Goal: Task Accomplishment & Management: Complete application form

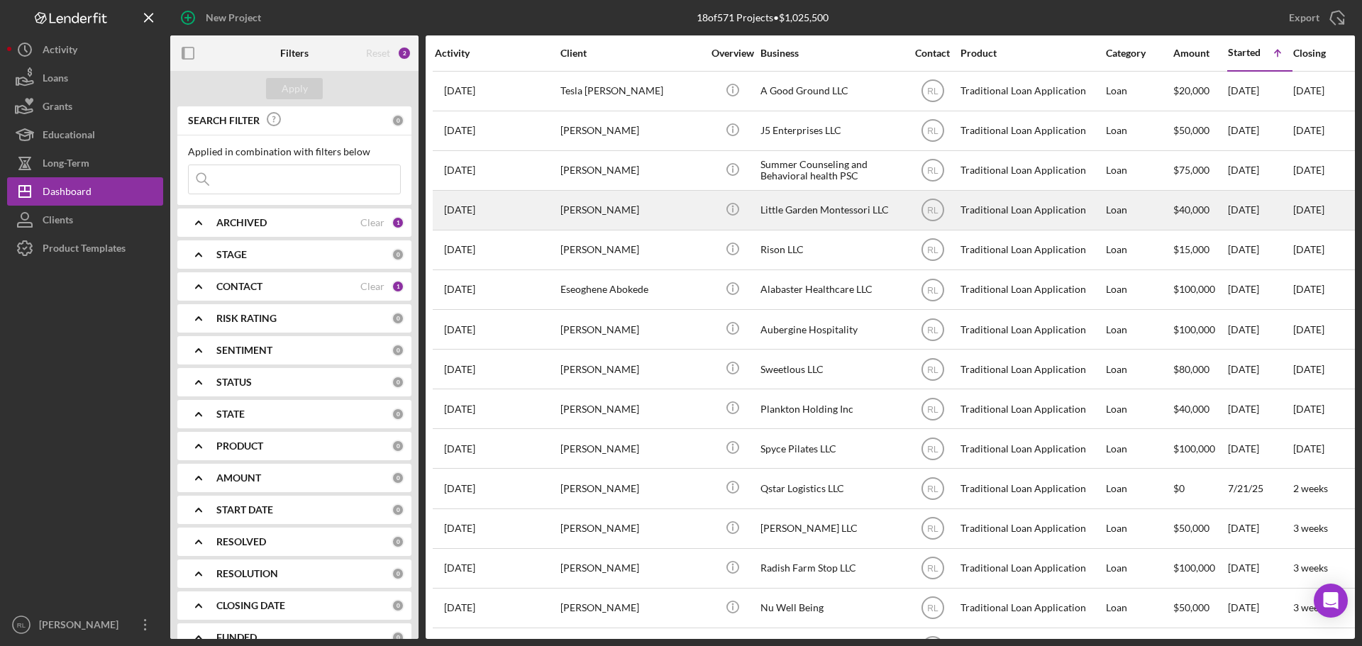
click at [663, 225] on div "[PERSON_NAME]" at bounding box center [632, 211] width 142 height 38
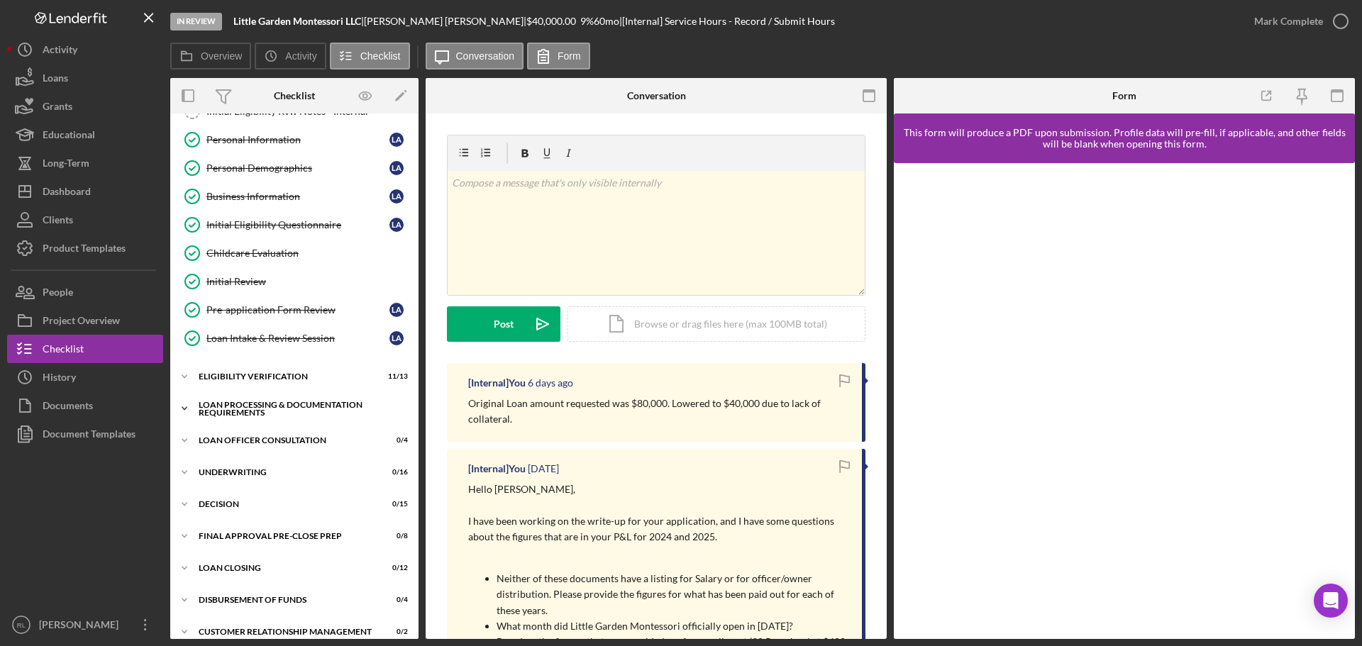
scroll to position [160, 0]
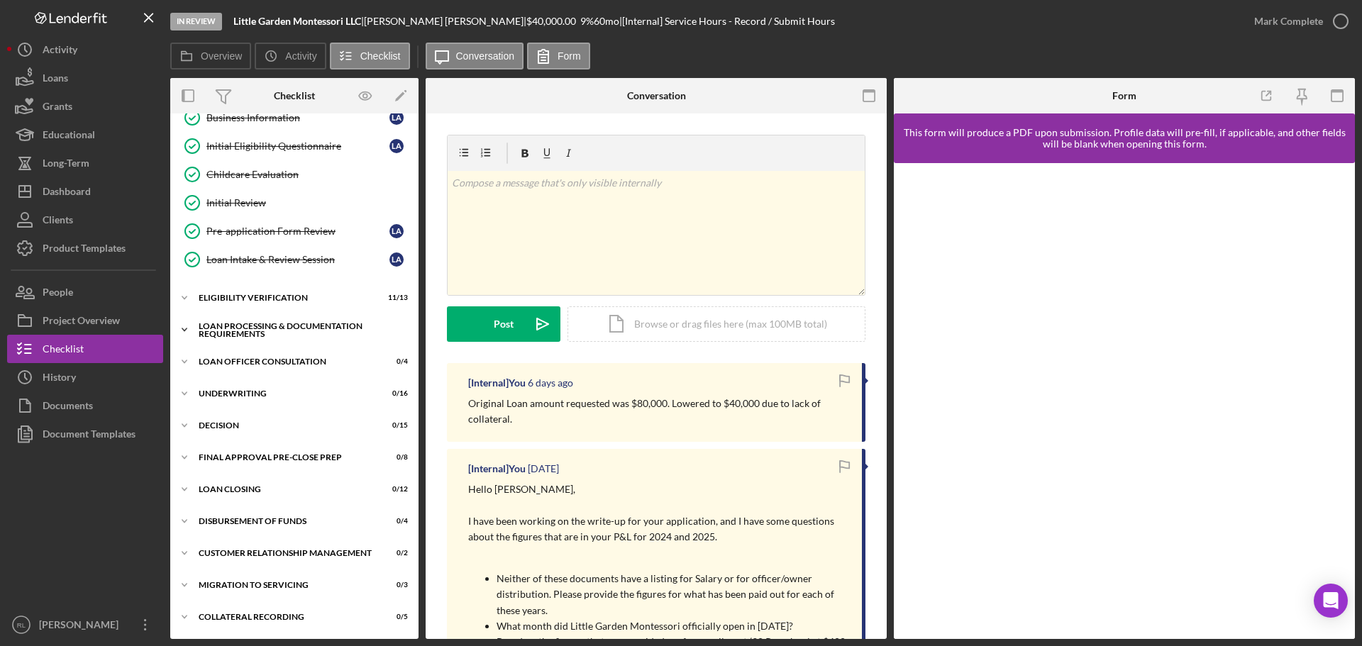
click at [265, 320] on div "Icon/Expander Loan Processing & Documentation Requirements 1 / 20" at bounding box center [294, 330] width 248 height 28
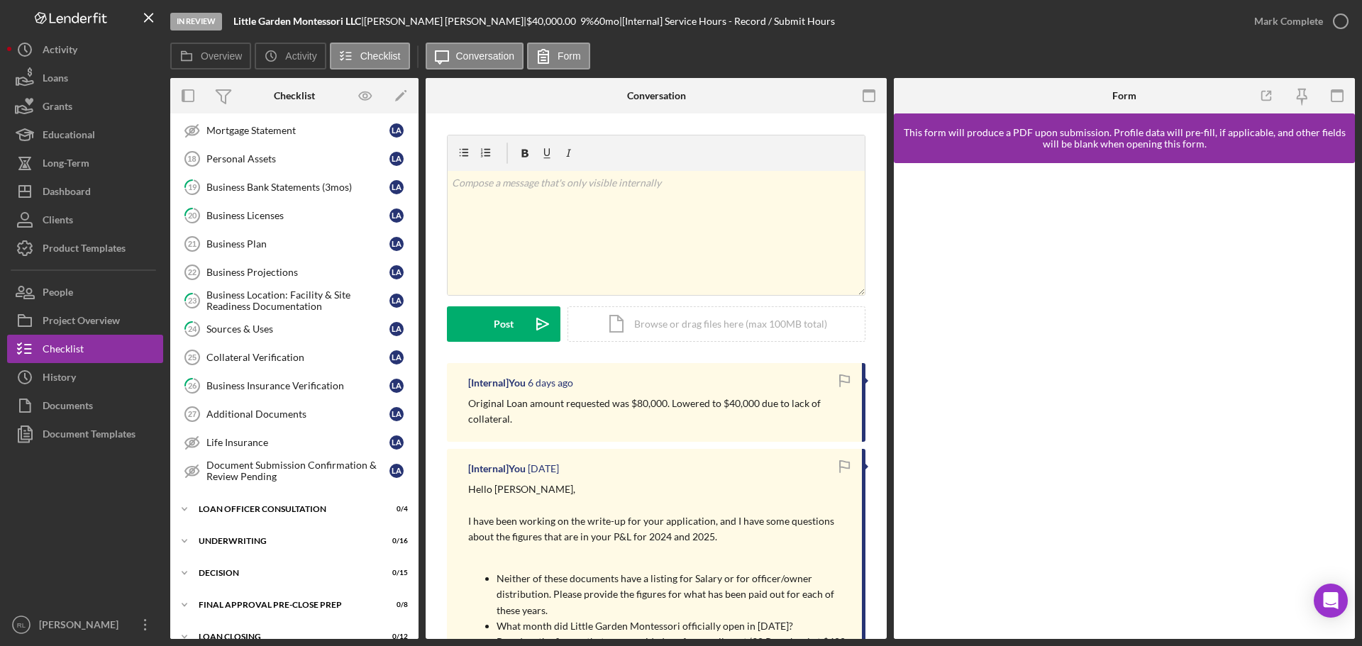
scroll to position [656, 0]
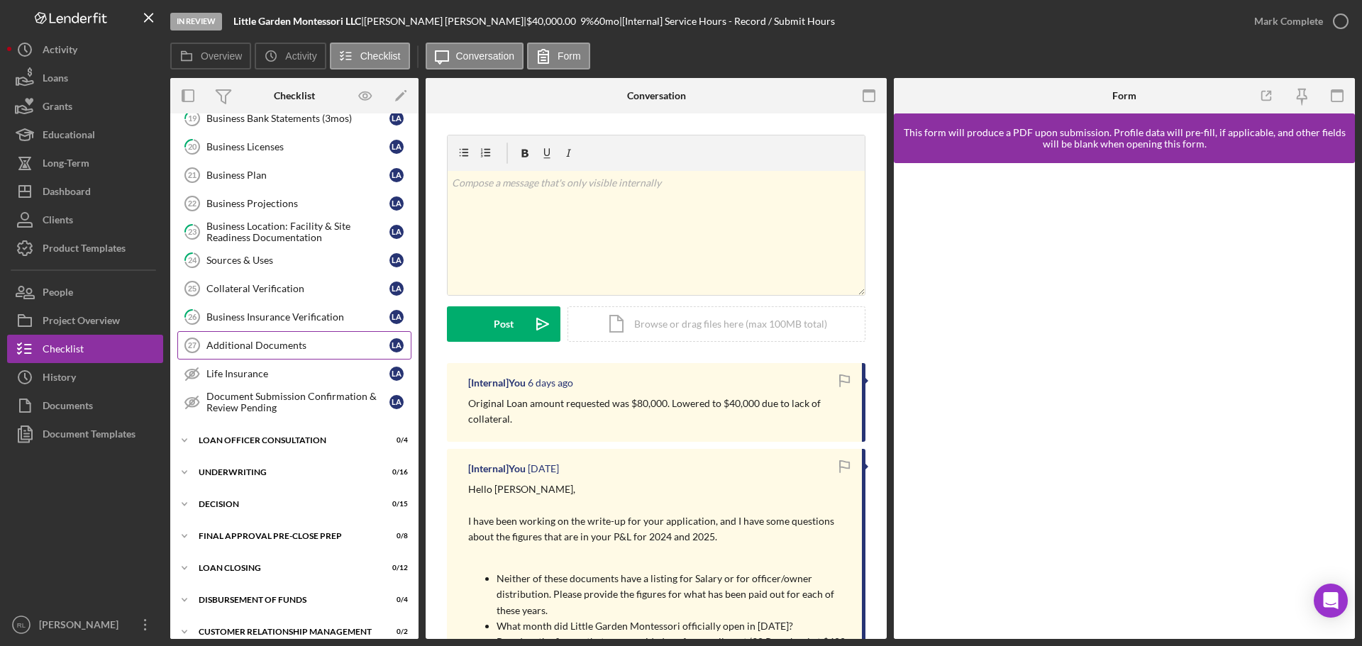
click at [269, 349] on div "Additional Documents" at bounding box center [297, 345] width 183 height 11
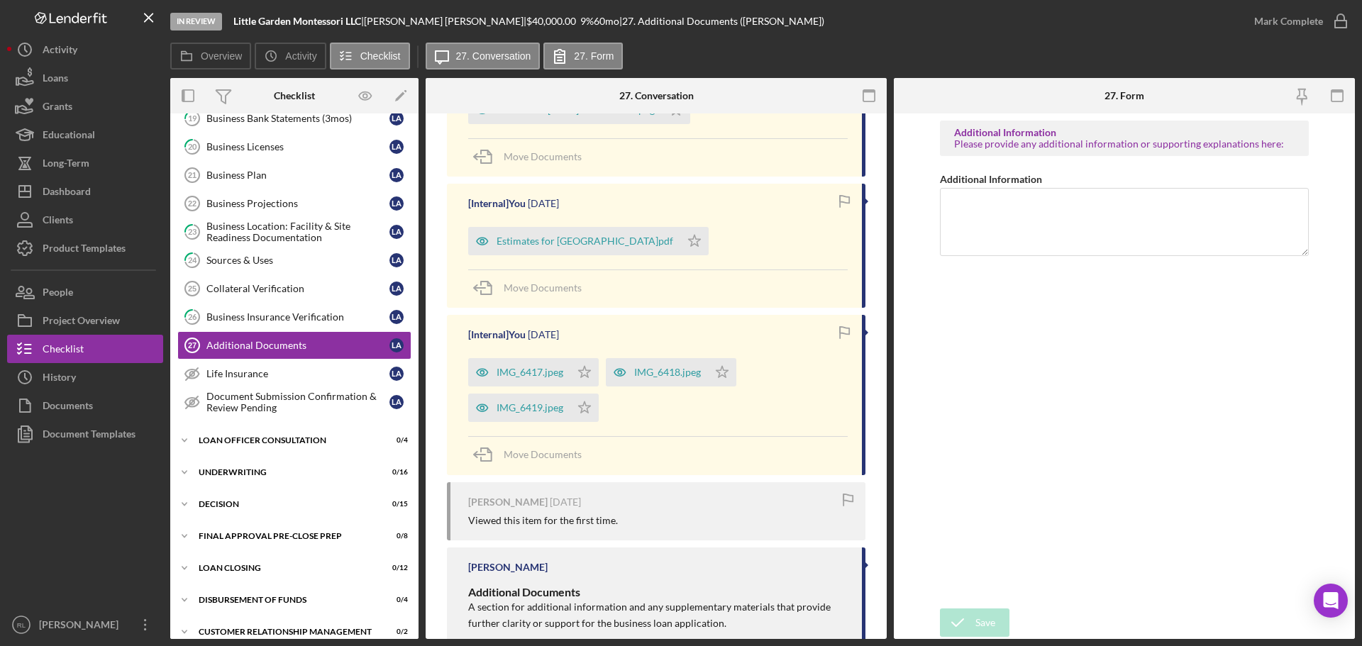
scroll to position [456, 0]
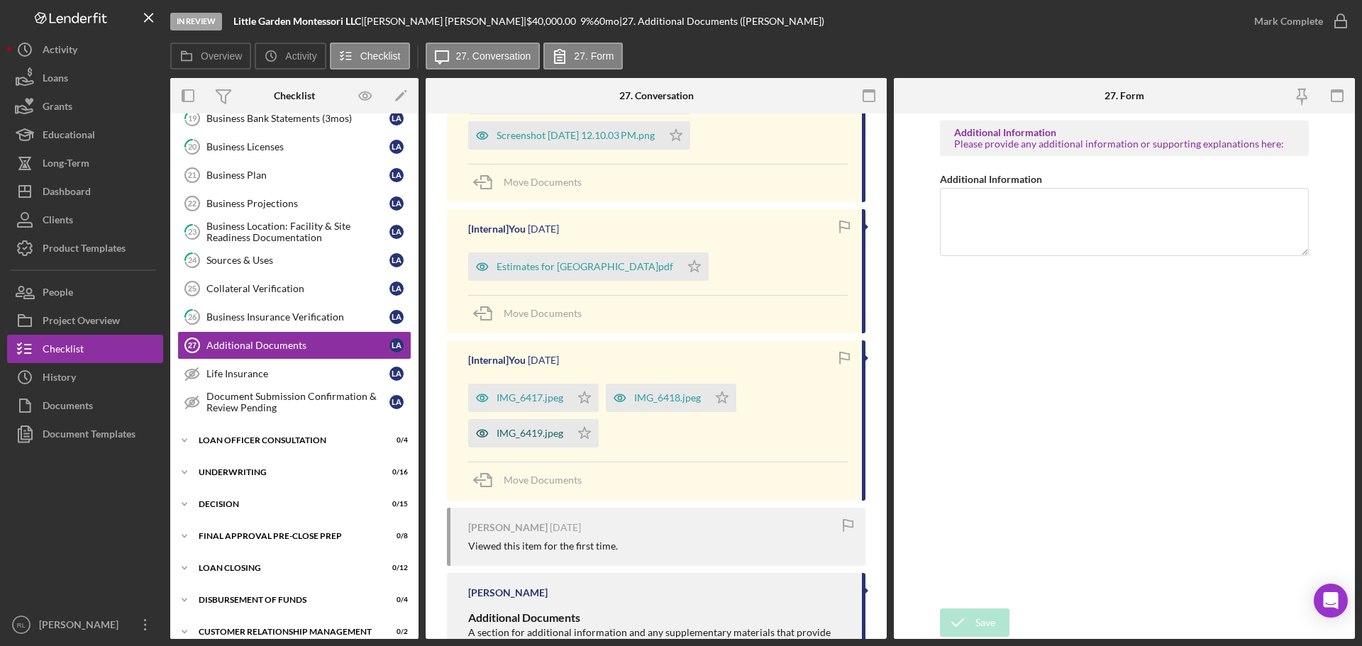
click at [522, 433] on div "IMG_6419.jpeg" at bounding box center [530, 433] width 67 height 11
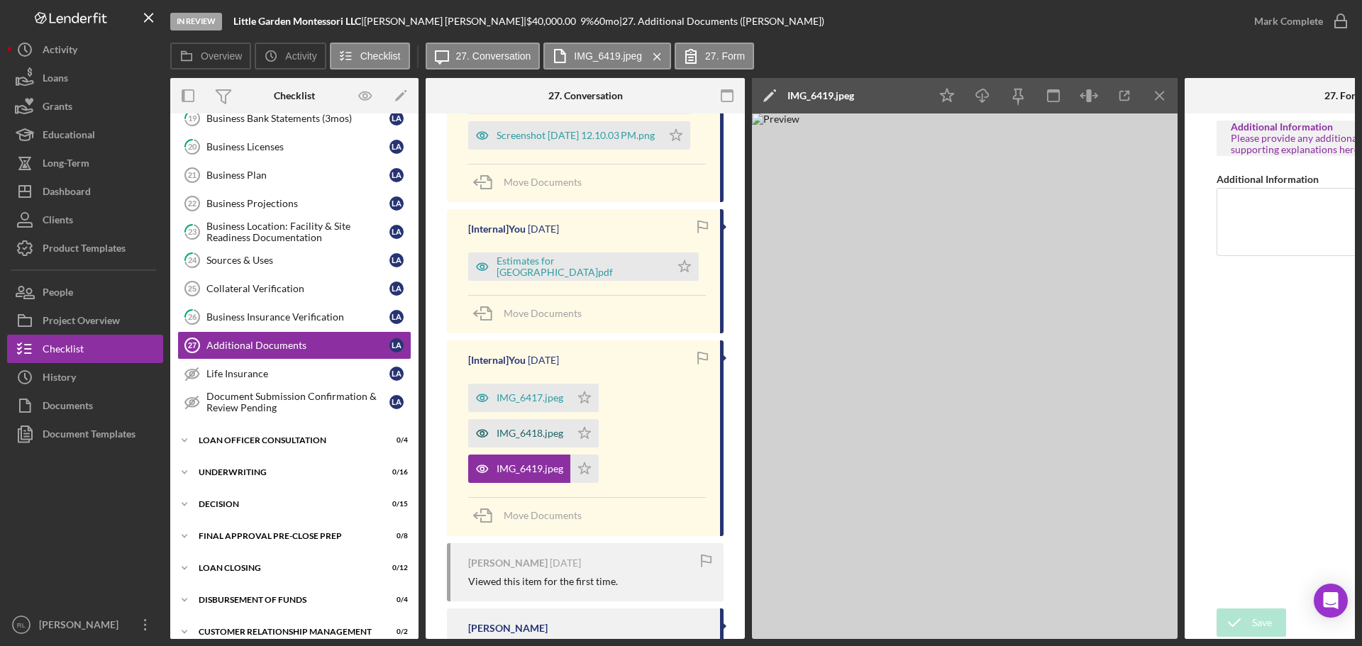
click at [524, 443] on div "IMG_6418.jpeg" at bounding box center [519, 433] width 102 height 28
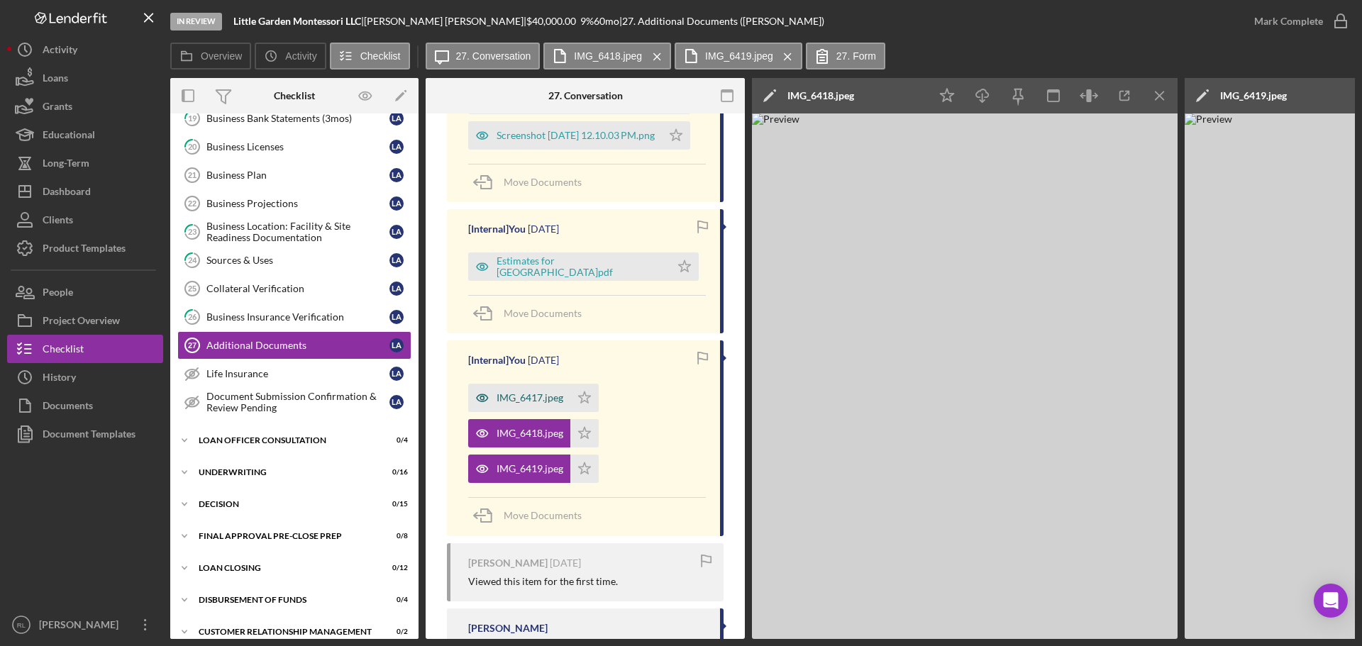
click at [541, 407] on div "IMG_6417.jpeg" at bounding box center [519, 398] width 102 height 28
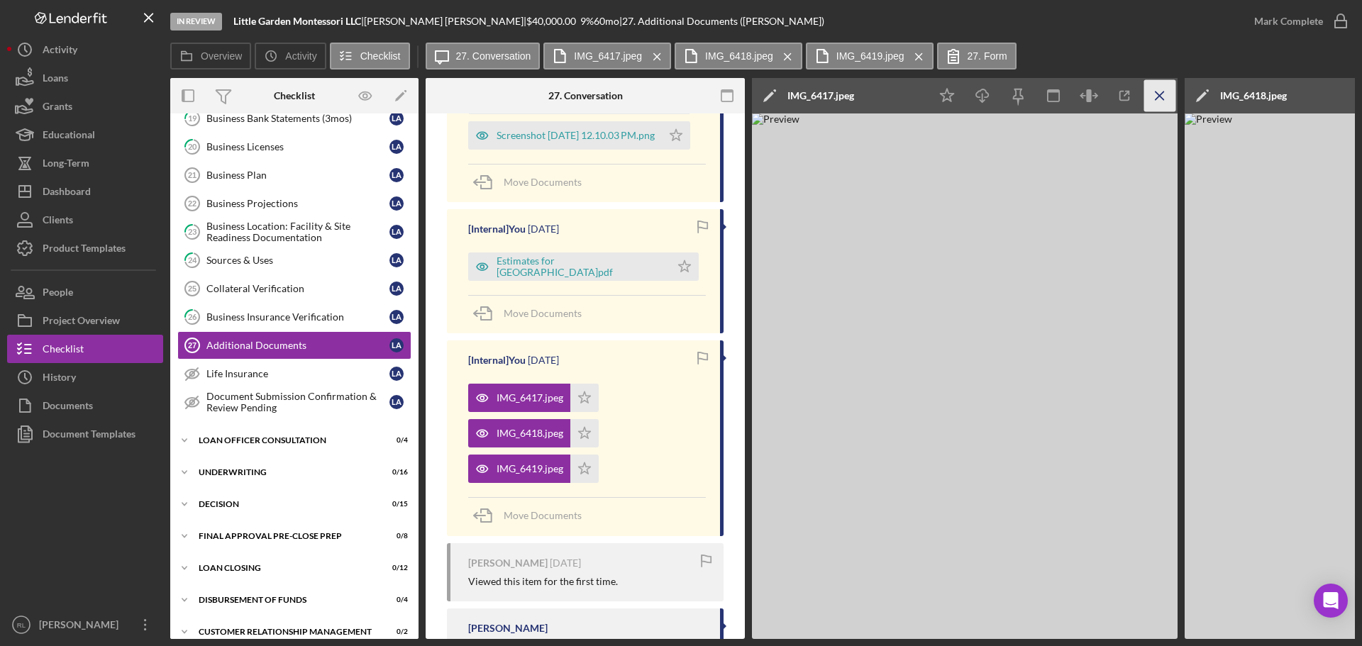
click at [1159, 86] on icon "Icon/Menu Close" at bounding box center [1160, 96] width 32 height 32
click at [1157, 90] on icon "Icon/Menu Close" at bounding box center [1160, 96] width 32 height 32
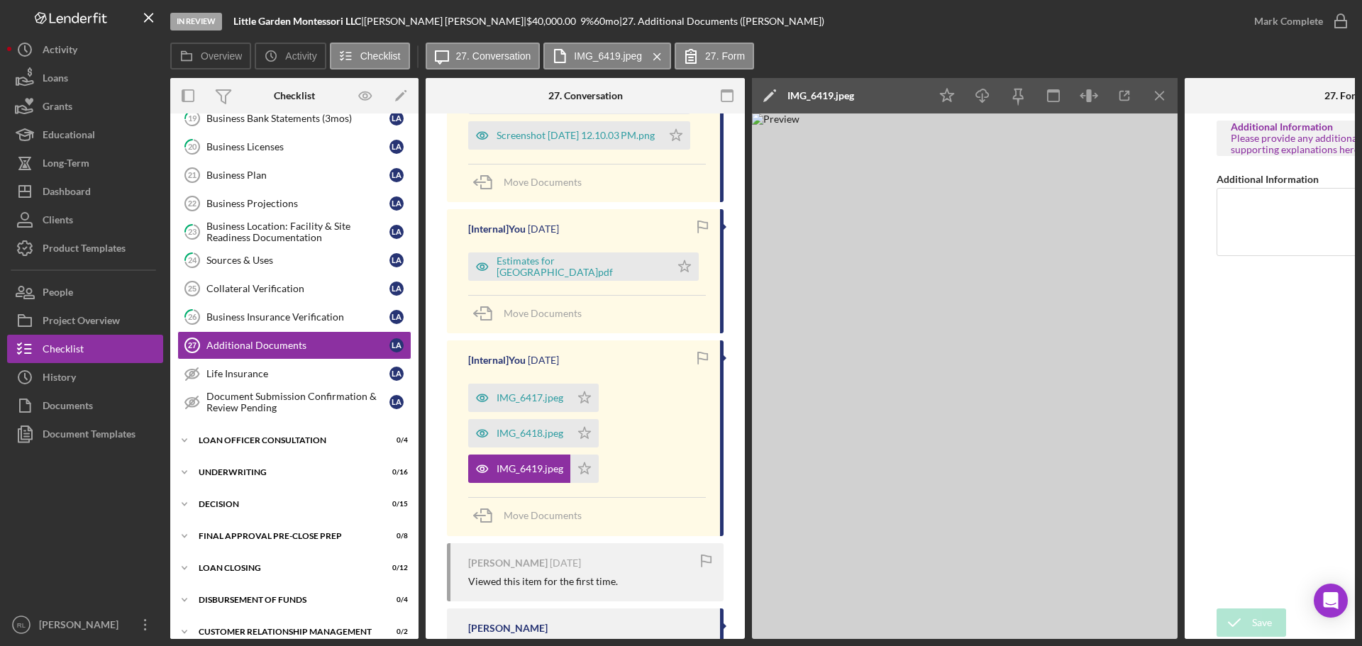
click at [1159, 97] on line "button" at bounding box center [1160, 96] width 8 height 8
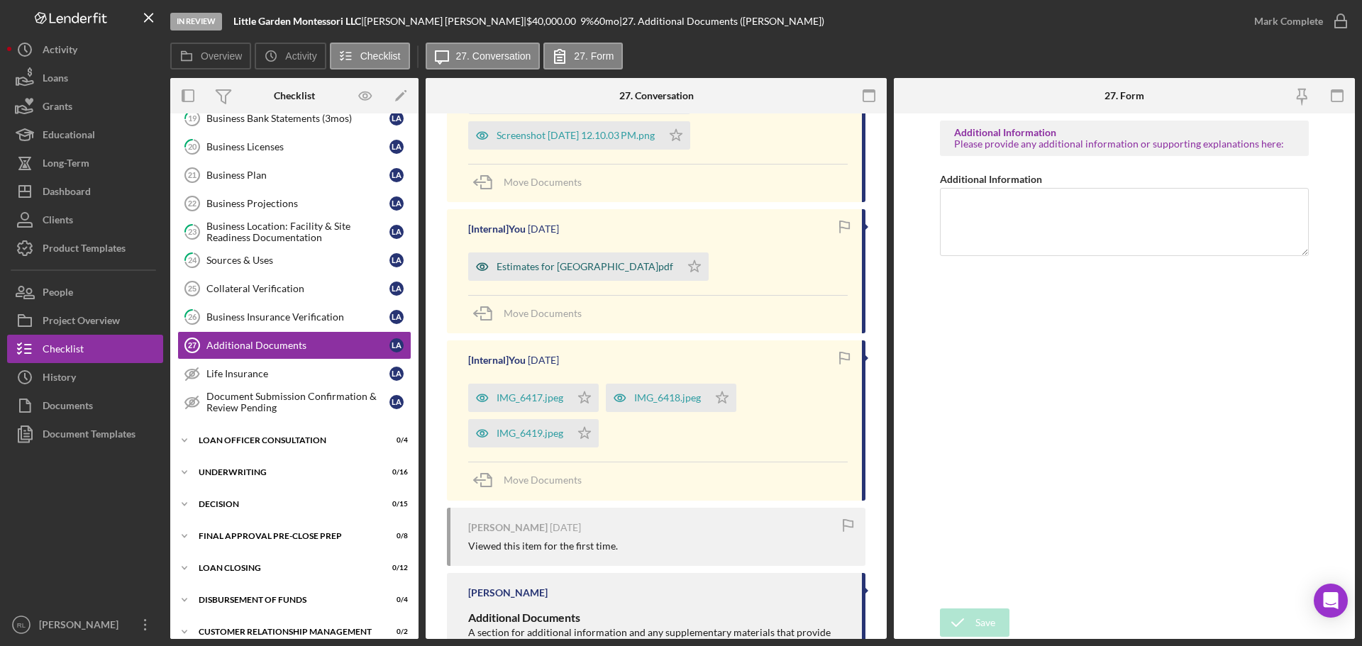
click at [558, 264] on div "Estimates for Little Garden.pdf" at bounding box center [585, 266] width 177 height 11
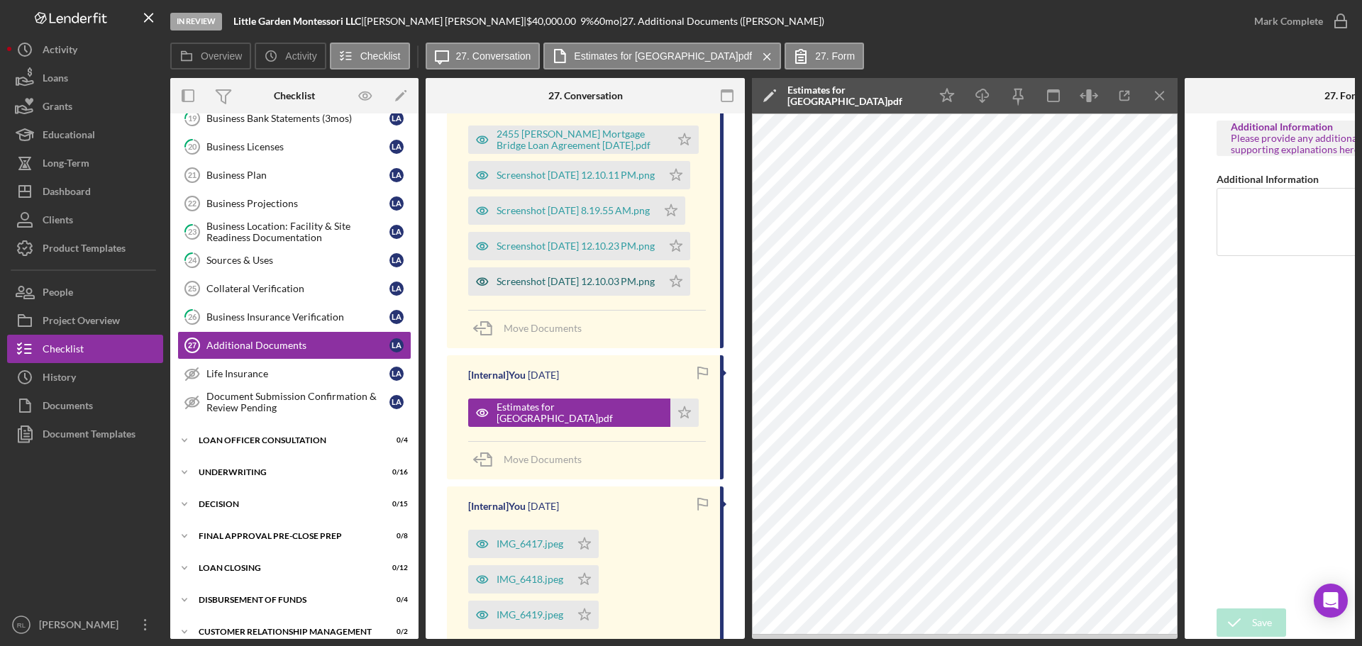
scroll to position [243, 0]
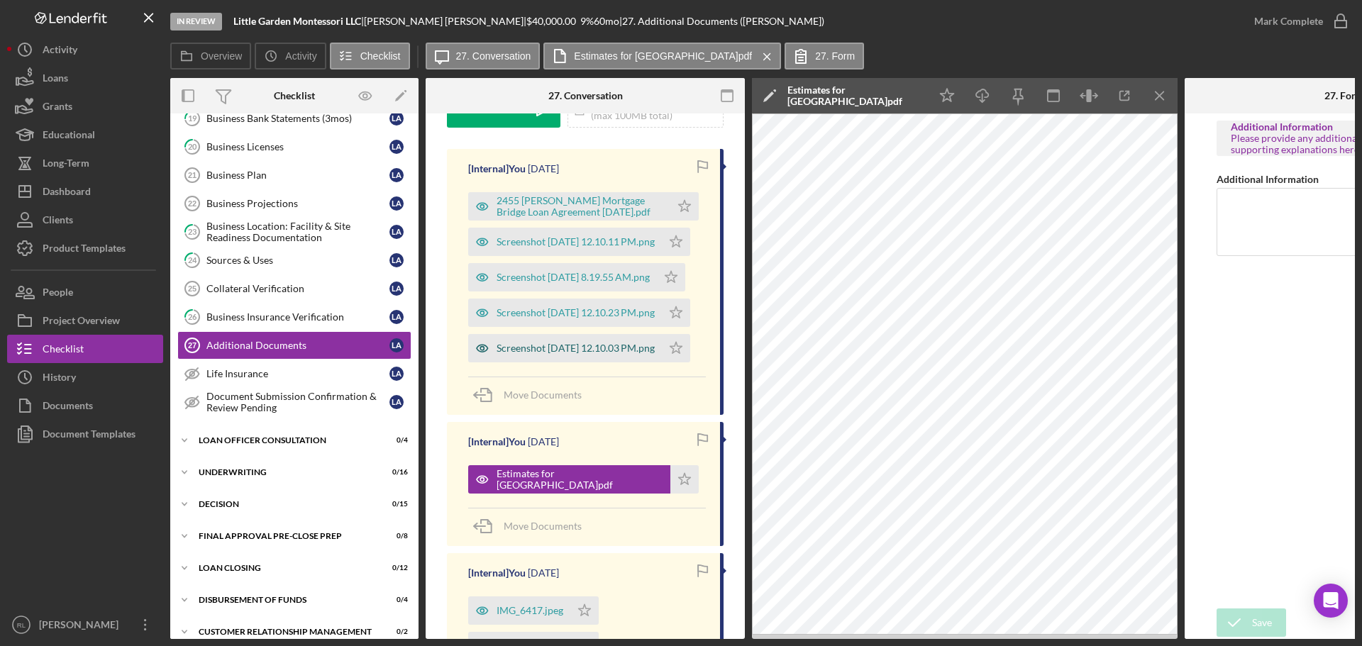
click at [561, 347] on div "Screenshot 2025-07-15 at 12.10.03 PM.png" at bounding box center [576, 348] width 158 height 11
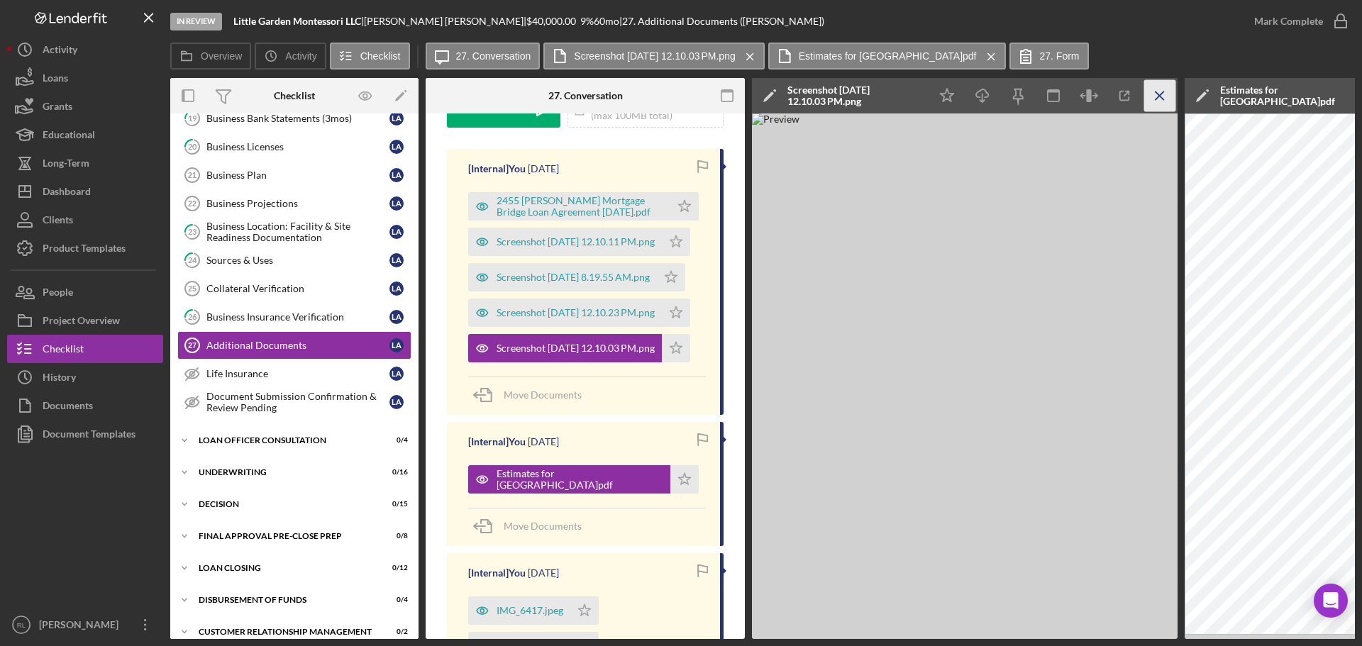
click at [1154, 101] on icon "Icon/Menu Close" at bounding box center [1160, 96] width 32 height 32
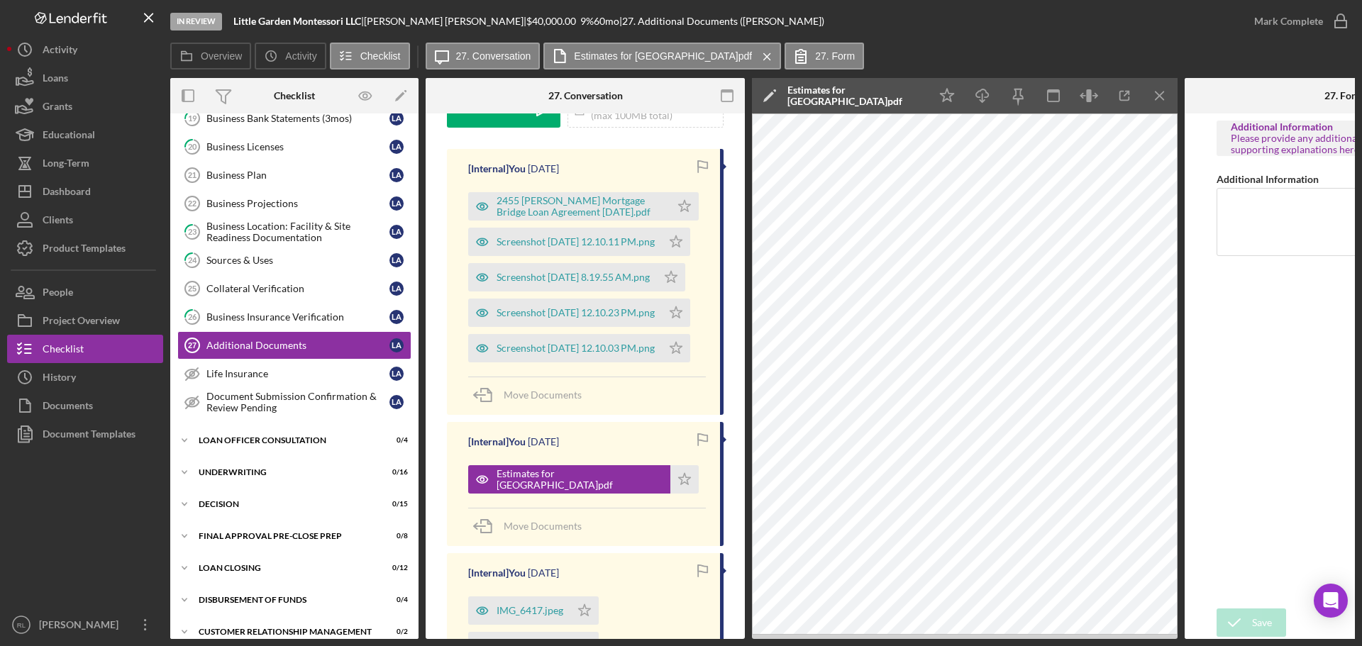
click at [1154, 101] on icon "Icon/Menu Close" at bounding box center [1160, 96] width 32 height 32
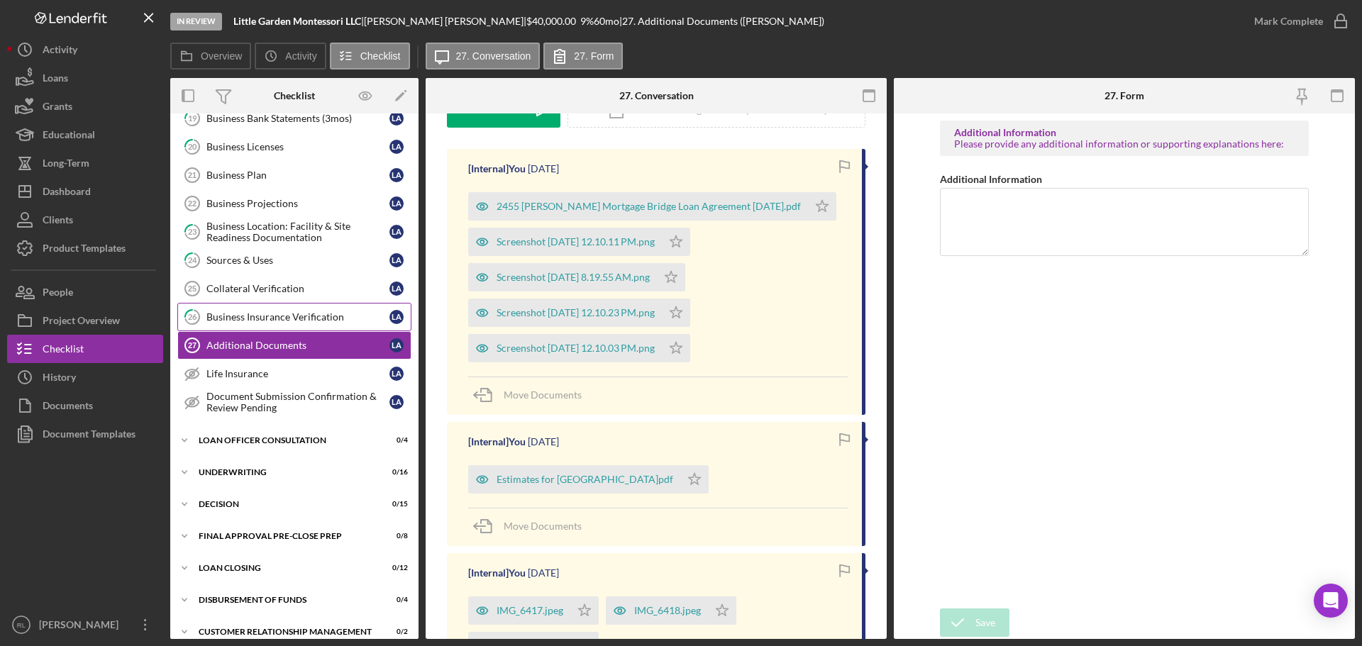
click at [288, 316] on div "Business Insurance Verification" at bounding box center [297, 316] width 183 height 11
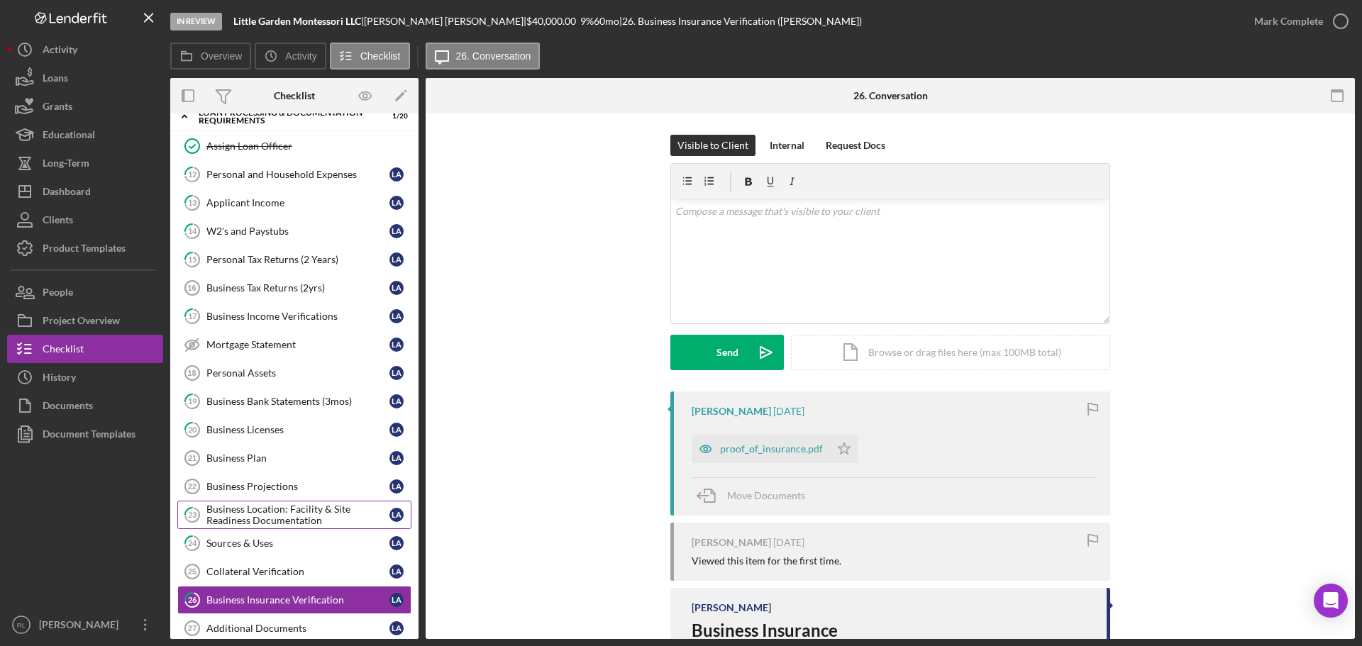
scroll to position [373, 0]
click at [260, 572] on div "Collateral Verification" at bounding box center [297, 572] width 183 height 11
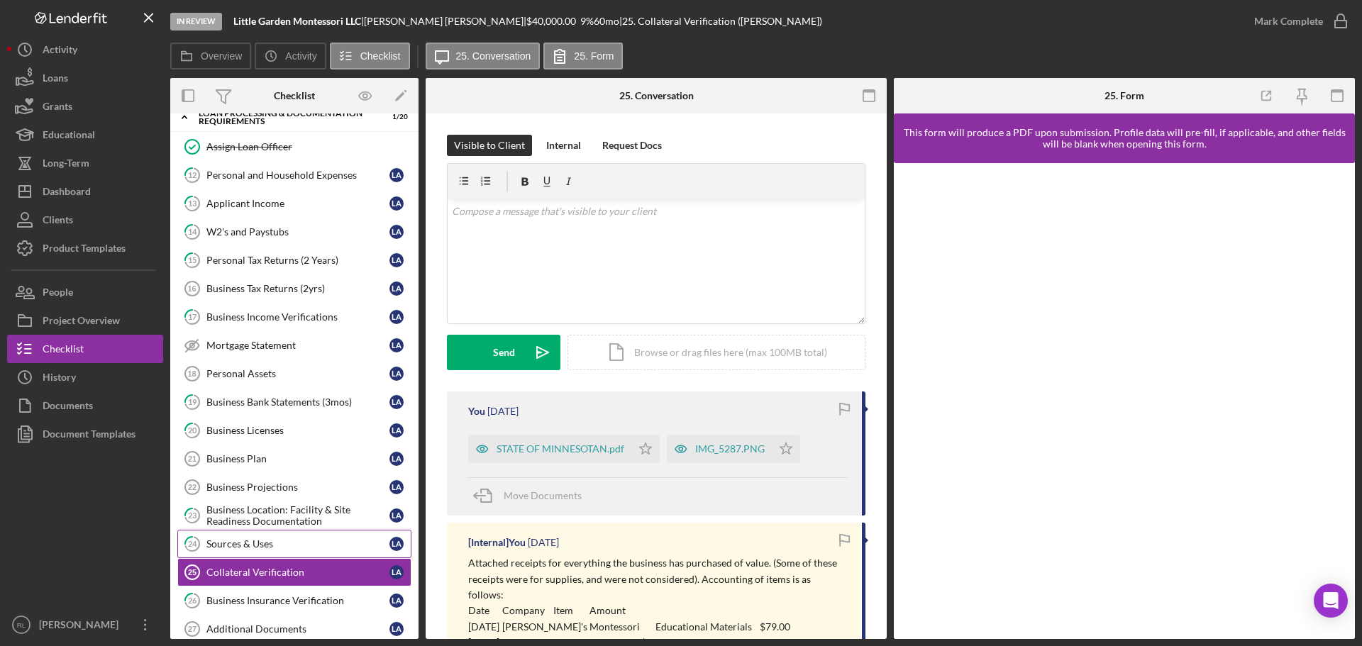
scroll to position [443, 0]
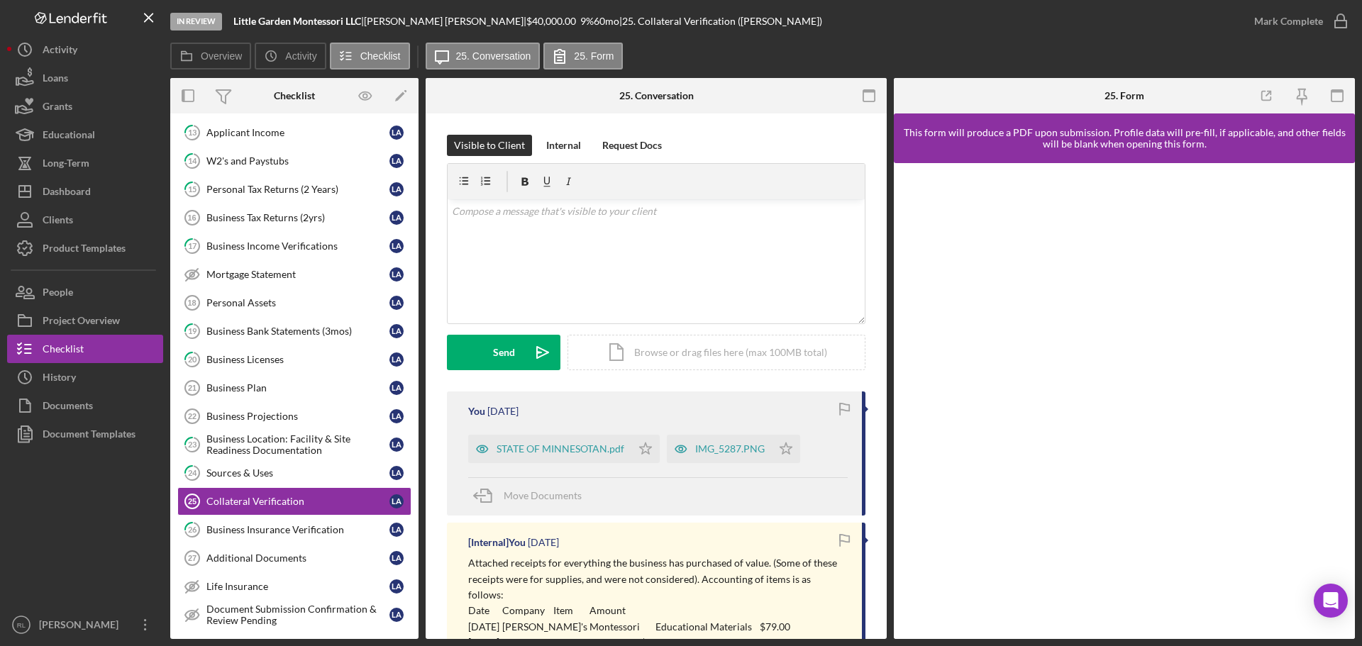
click at [546, 434] on div "STATE OF MINNESOTAN.pdf Icon/Star" at bounding box center [567, 445] width 199 height 35
click at [552, 444] on div "STATE OF MINNESOTAN.pdf" at bounding box center [561, 448] width 128 height 11
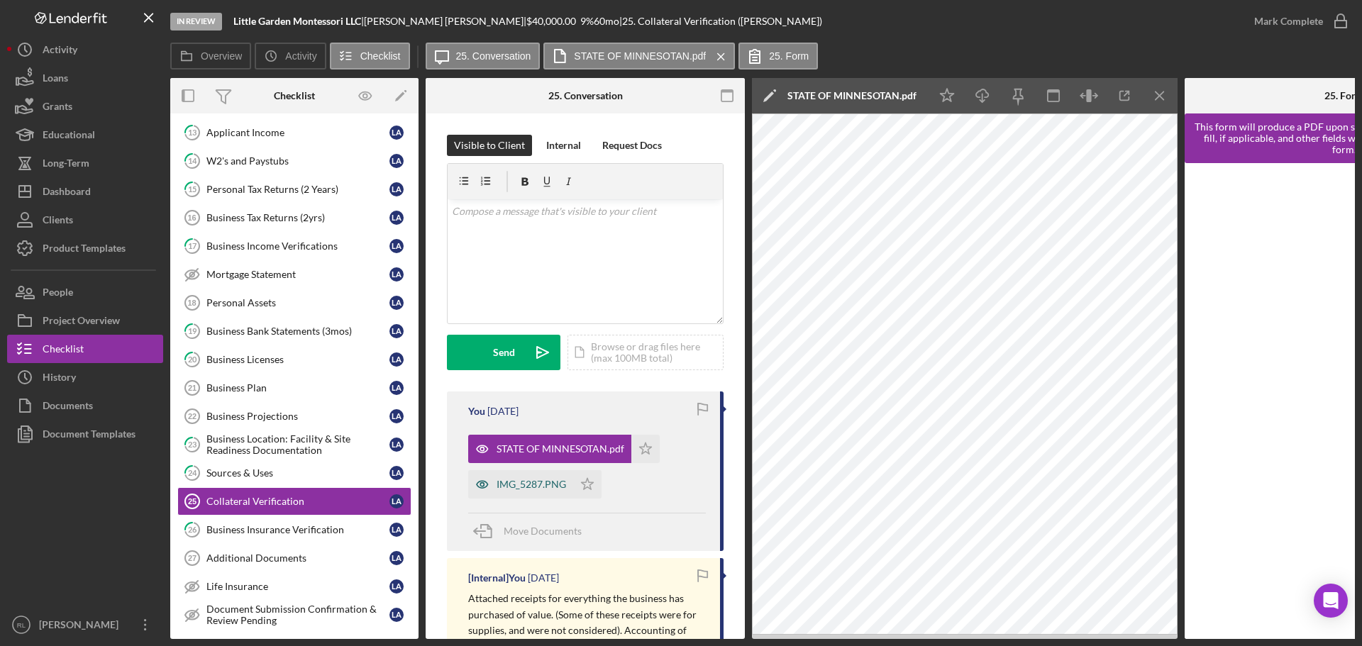
click at [529, 481] on div "IMG_5287.PNG" at bounding box center [532, 484] width 70 height 11
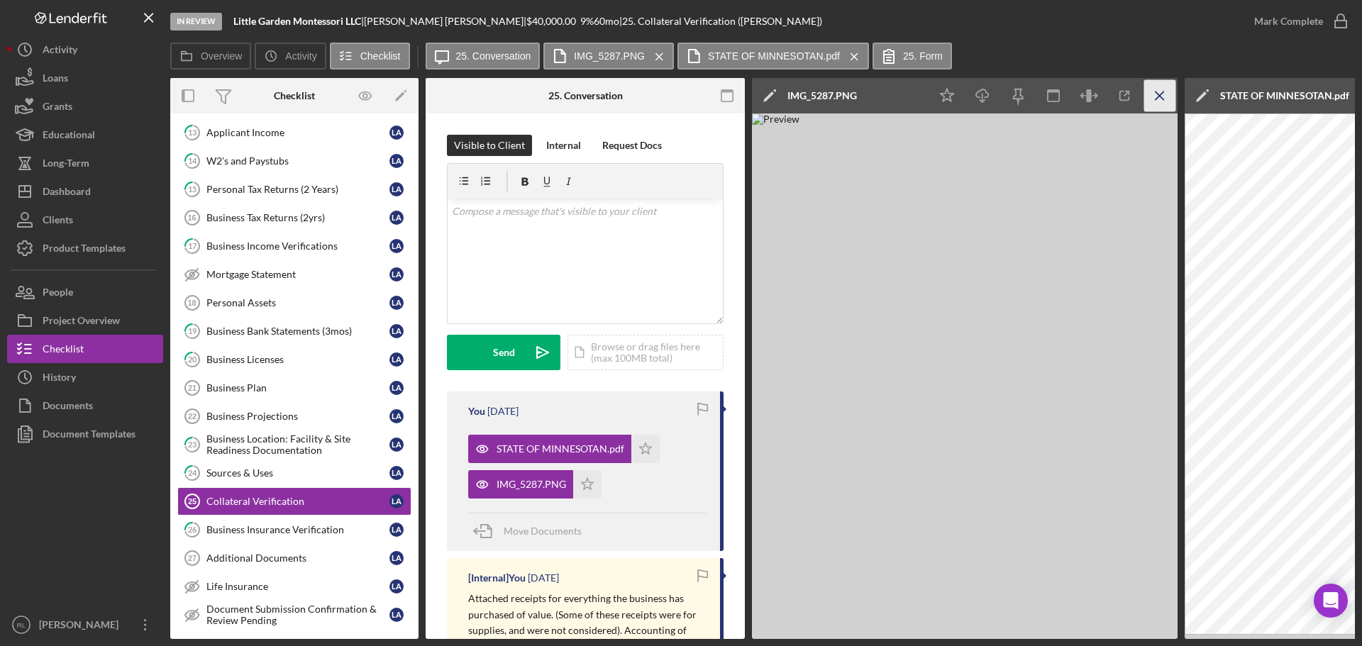
click at [1159, 92] on icon "Icon/Menu Close" at bounding box center [1160, 96] width 32 height 32
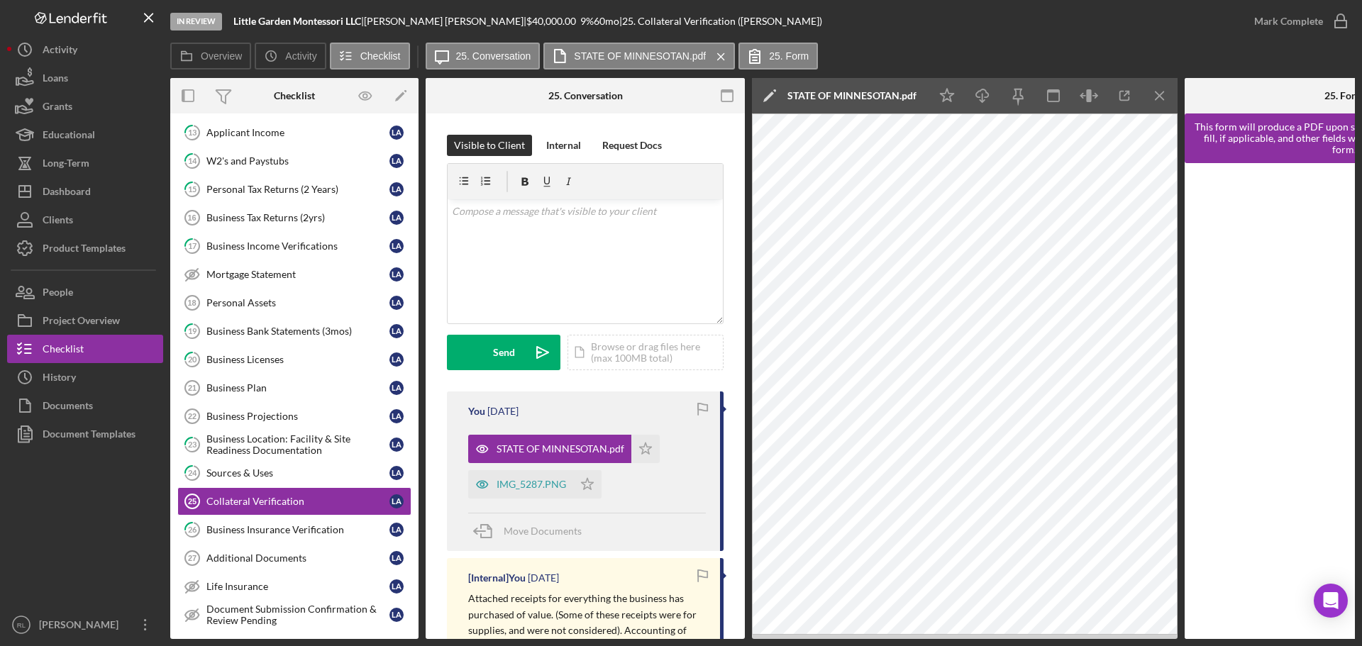
click at [1159, 92] on icon "Icon/Menu Close" at bounding box center [1160, 96] width 32 height 32
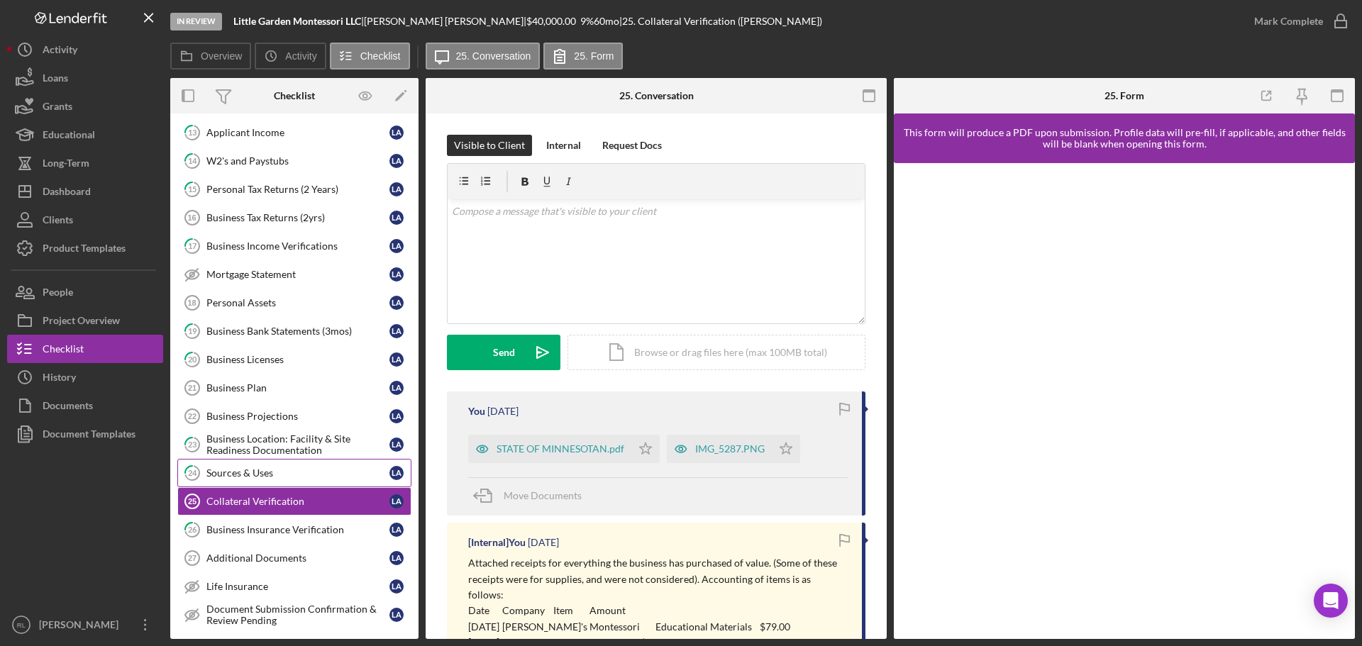
click at [267, 477] on div "Sources & Uses" at bounding box center [297, 473] width 183 height 11
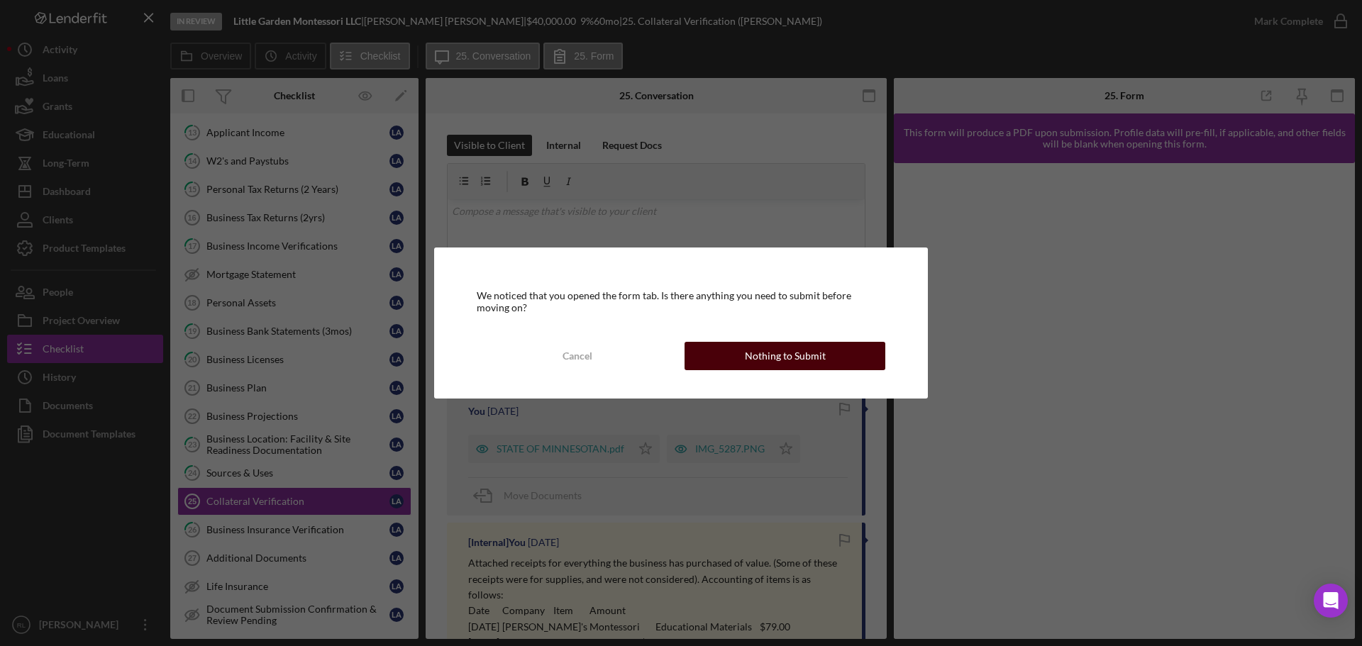
click at [738, 359] on button "Nothing to Submit" at bounding box center [785, 356] width 201 height 28
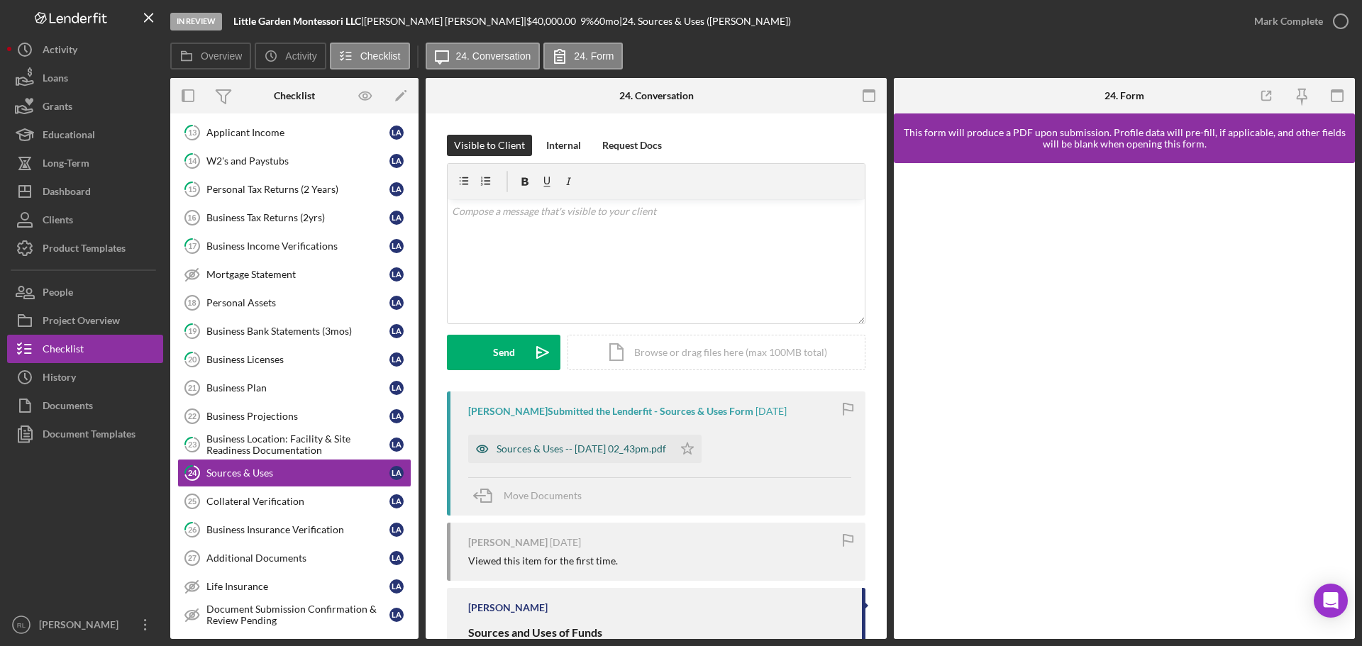
click at [587, 458] on div "Sources & Uses -- 2025-07-11 02_43pm.pdf" at bounding box center [570, 449] width 205 height 28
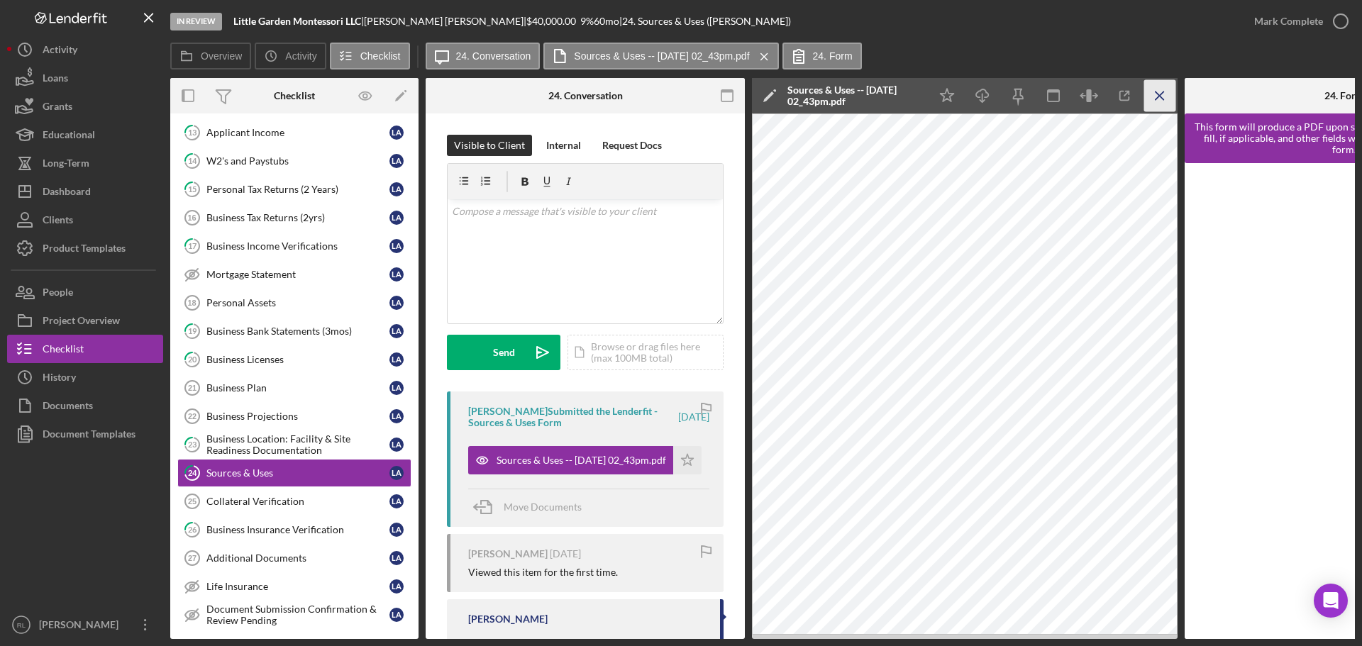
click at [1169, 99] on icon "Icon/Menu Close" at bounding box center [1160, 96] width 32 height 32
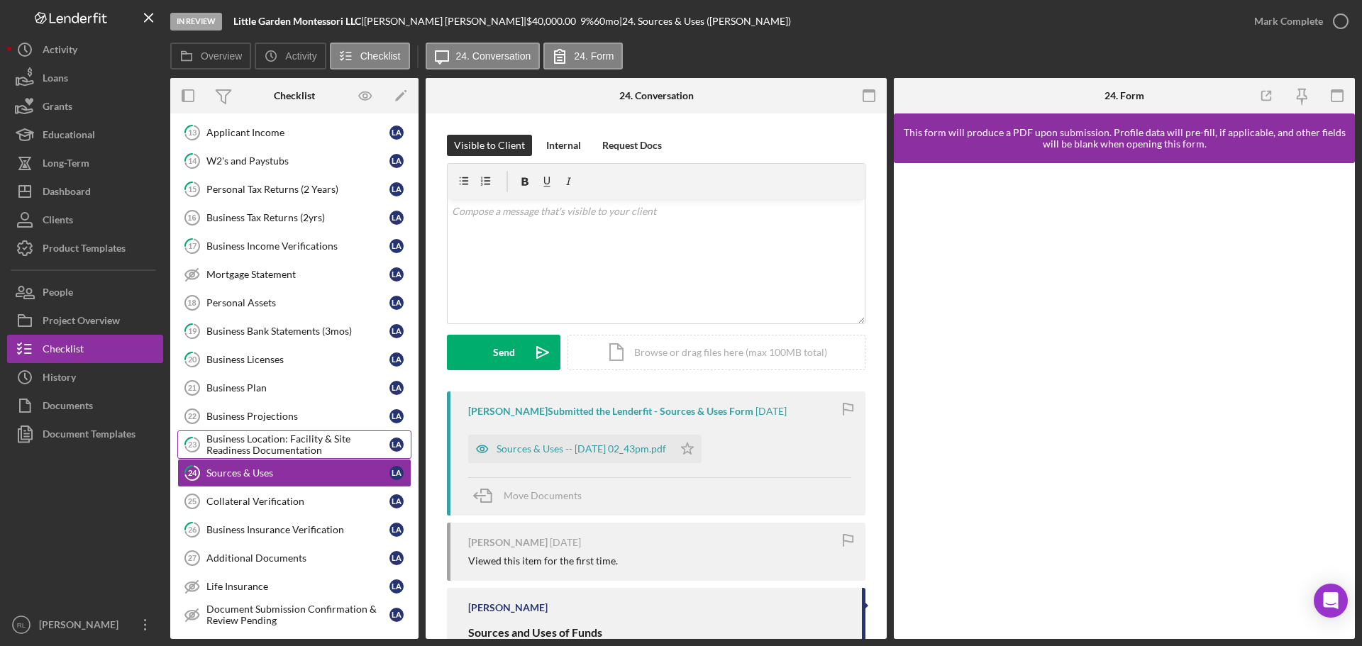
click at [275, 457] on link "23 Business Location: Facility & Site Readiness Documentation L A" at bounding box center [294, 445] width 234 height 28
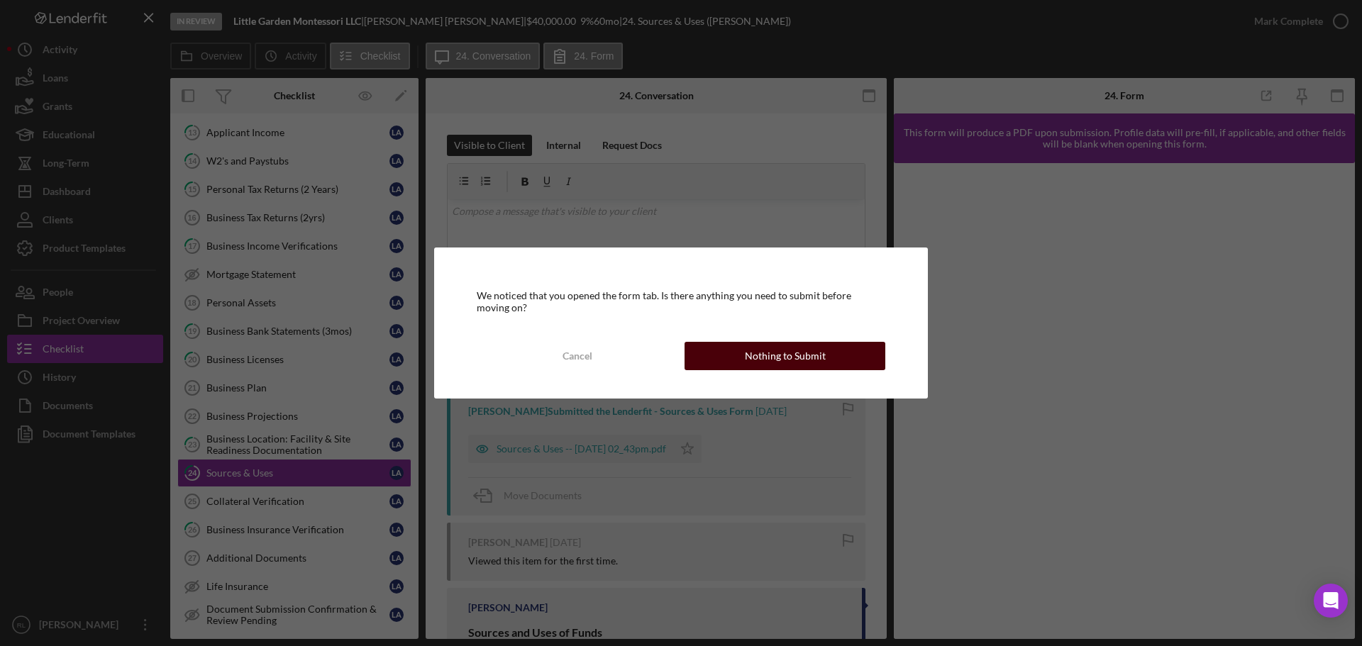
click at [815, 359] on div "Nothing to Submit" at bounding box center [785, 356] width 81 height 28
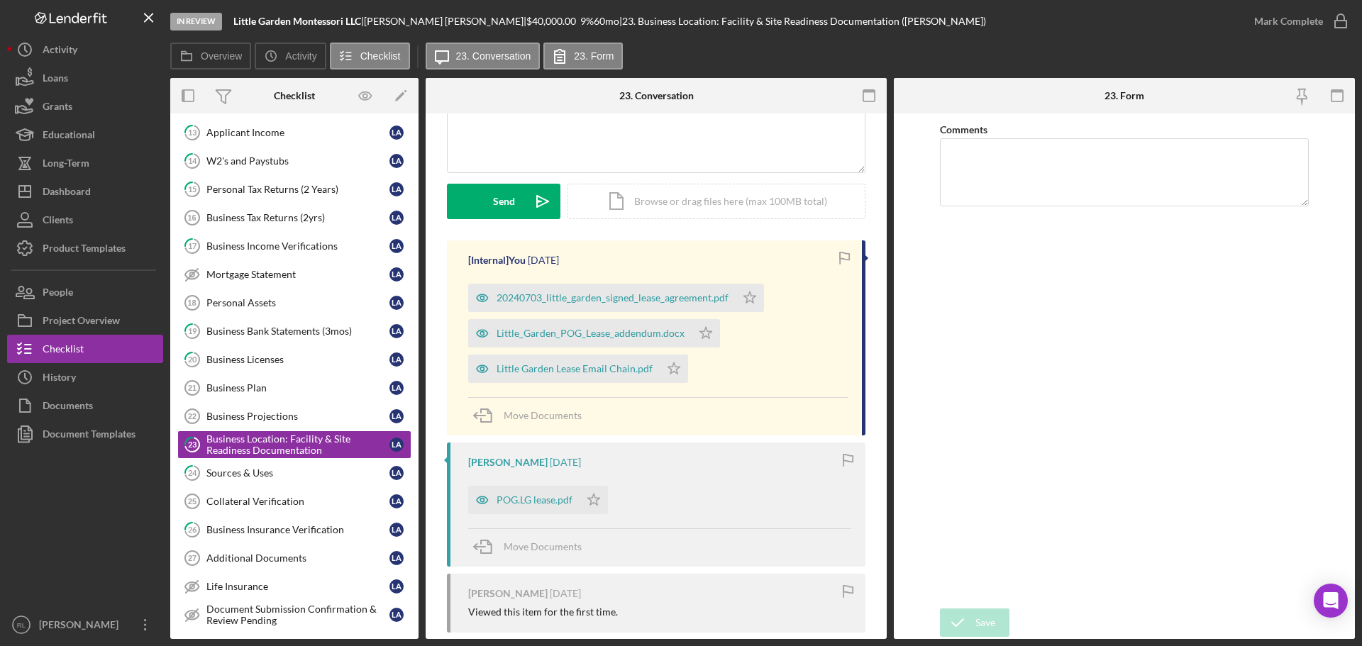
scroll to position [142, 0]
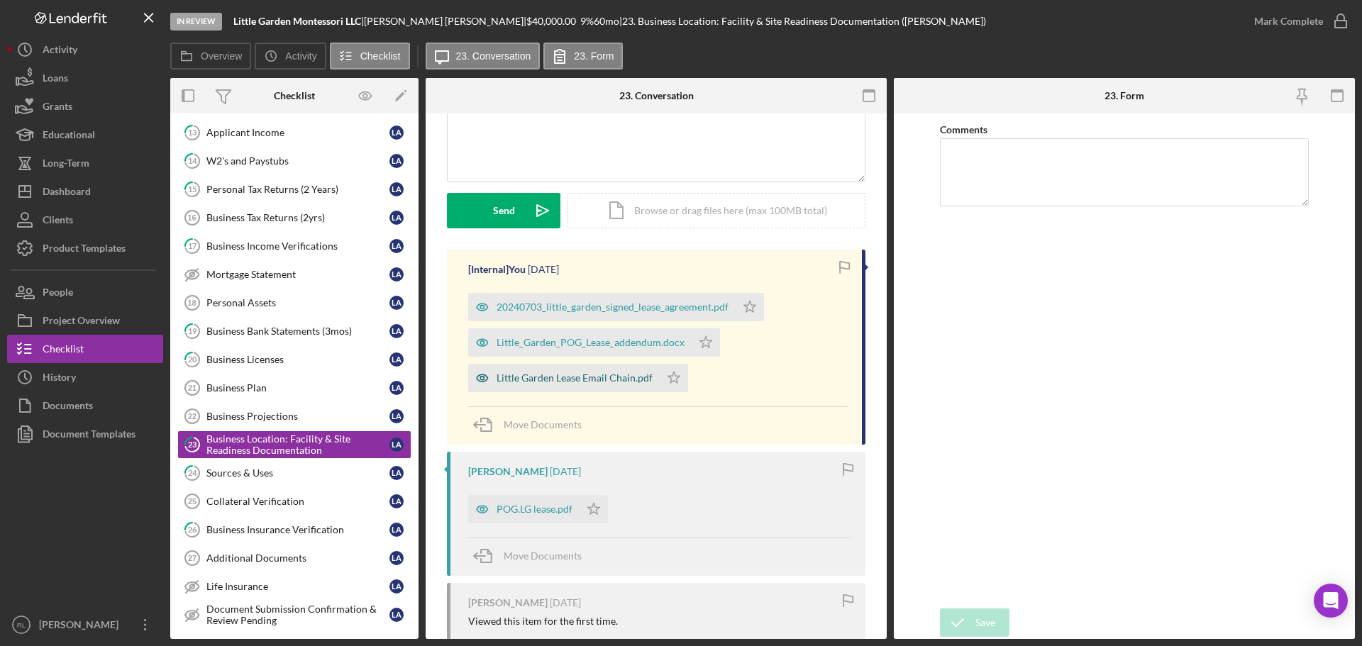
click at [589, 383] on div "Little Garden Lease Email Chain.pdf" at bounding box center [575, 378] width 156 height 11
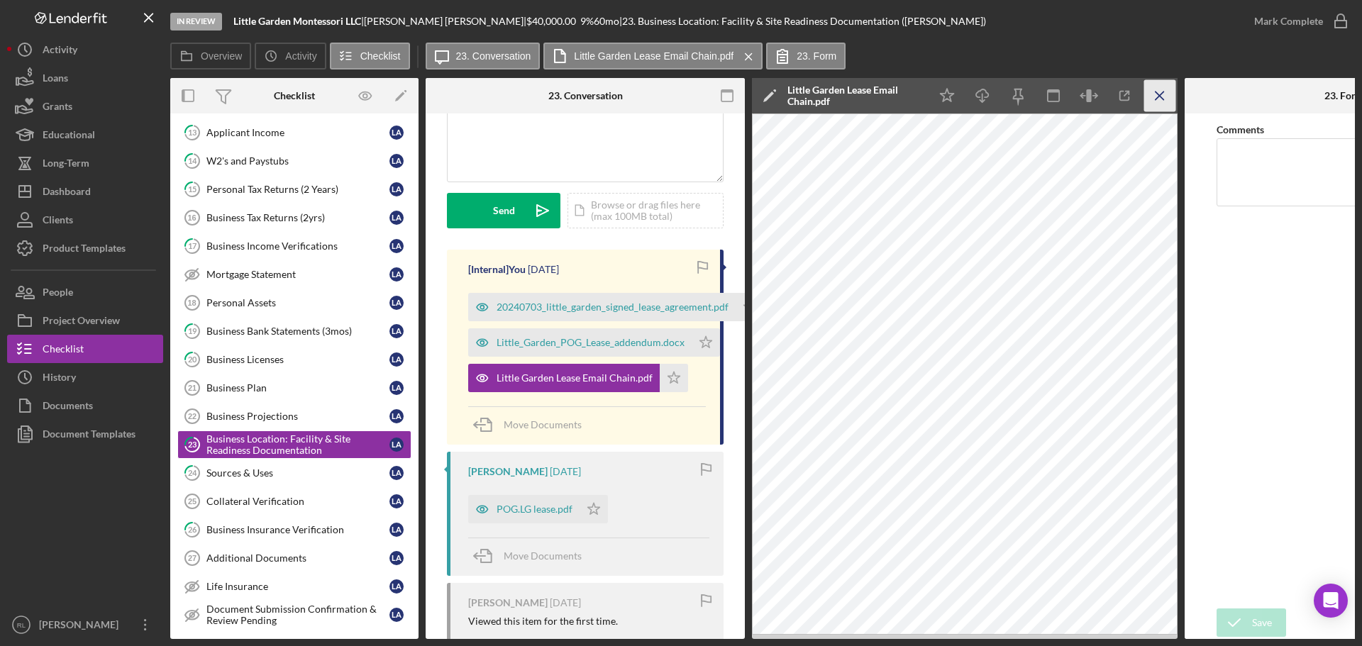
click at [1157, 87] on icon "Icon/Menu Close" at bounding box center [1160, 96] width 32 height 32
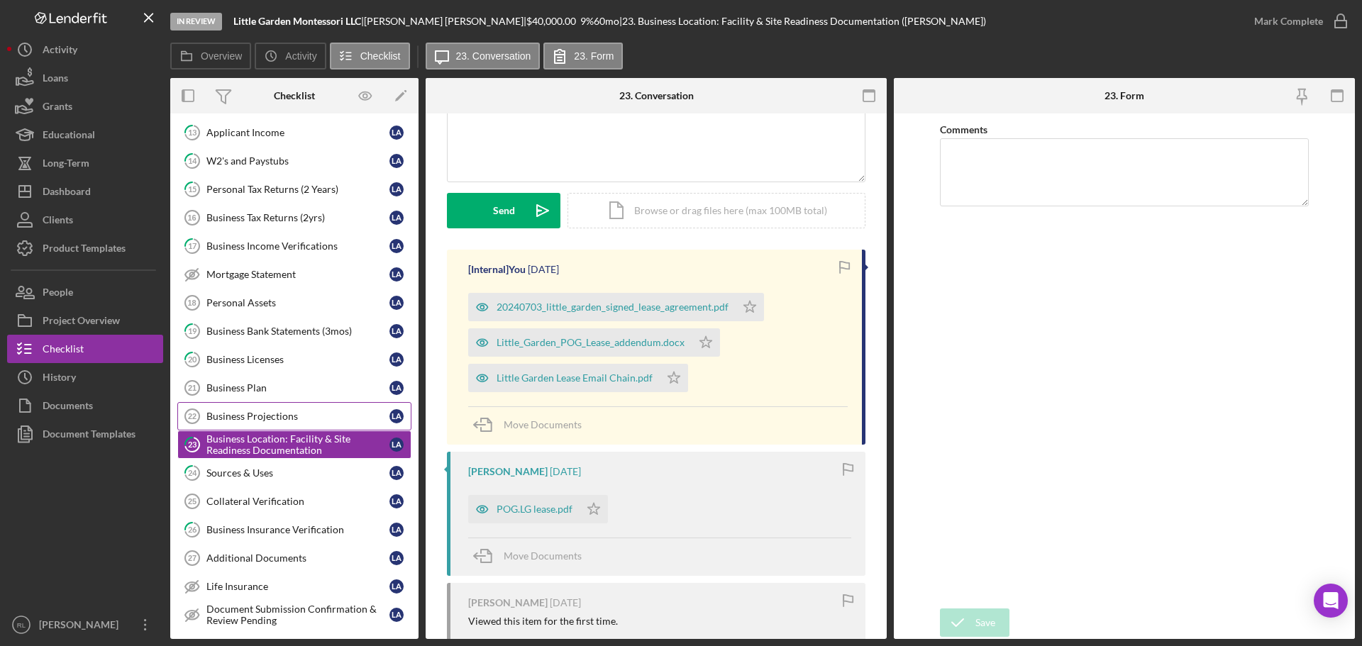
click at [275, 414] on div "Business Projections" at bounding box center [297, 416] width 183 height 11
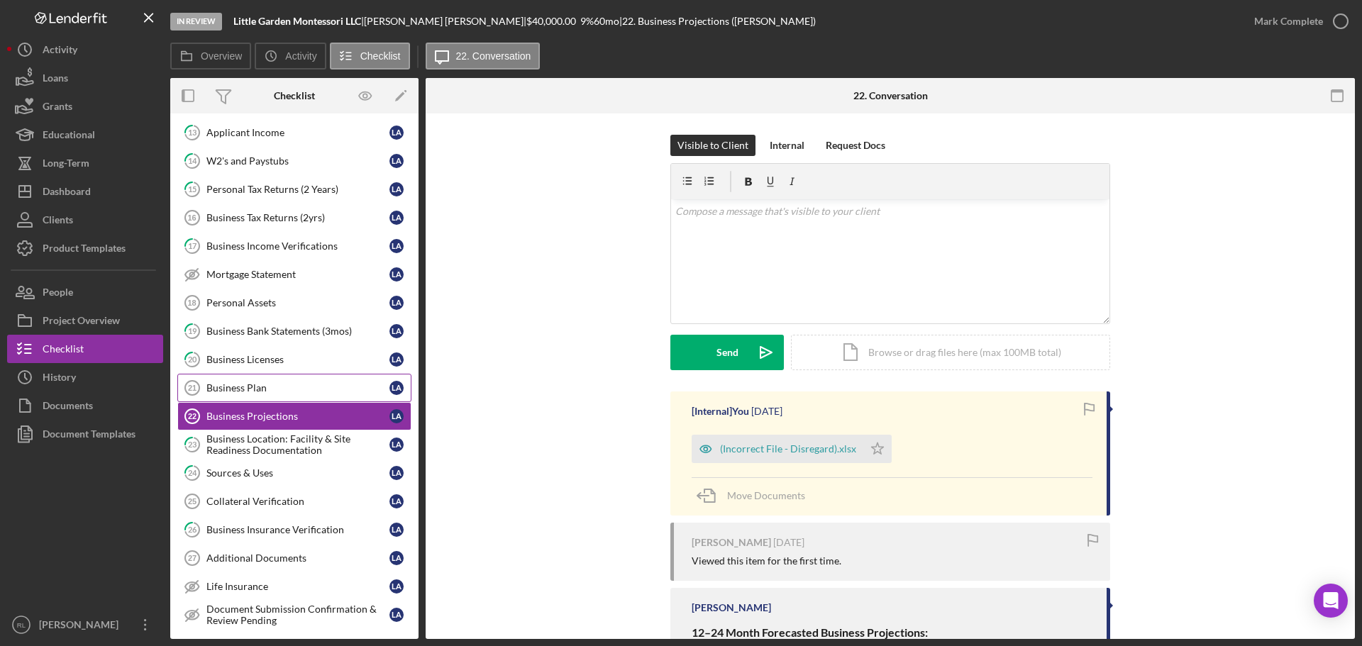
click at [269, 389] on div "Business Plan" at bounding box center [297, 387] width 183 height 11
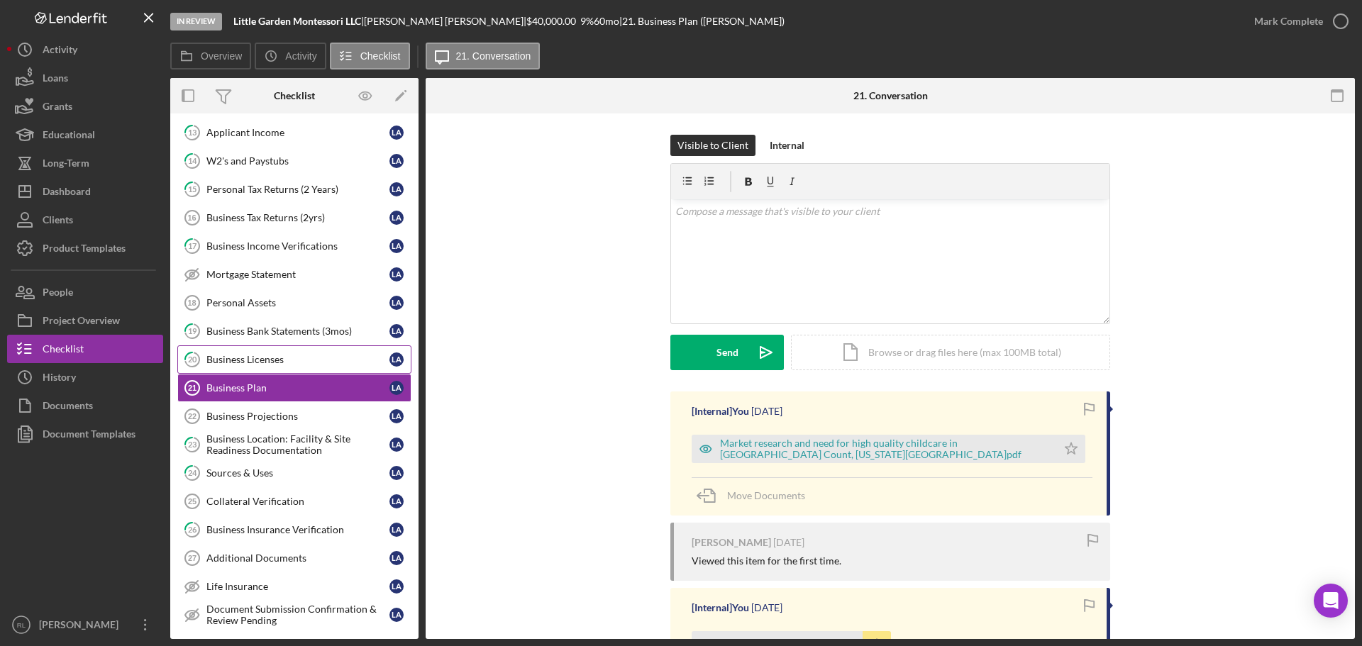
click at [285, 361] on div "Business Licenses" at bounding box center [297, 359] width 183 height 11
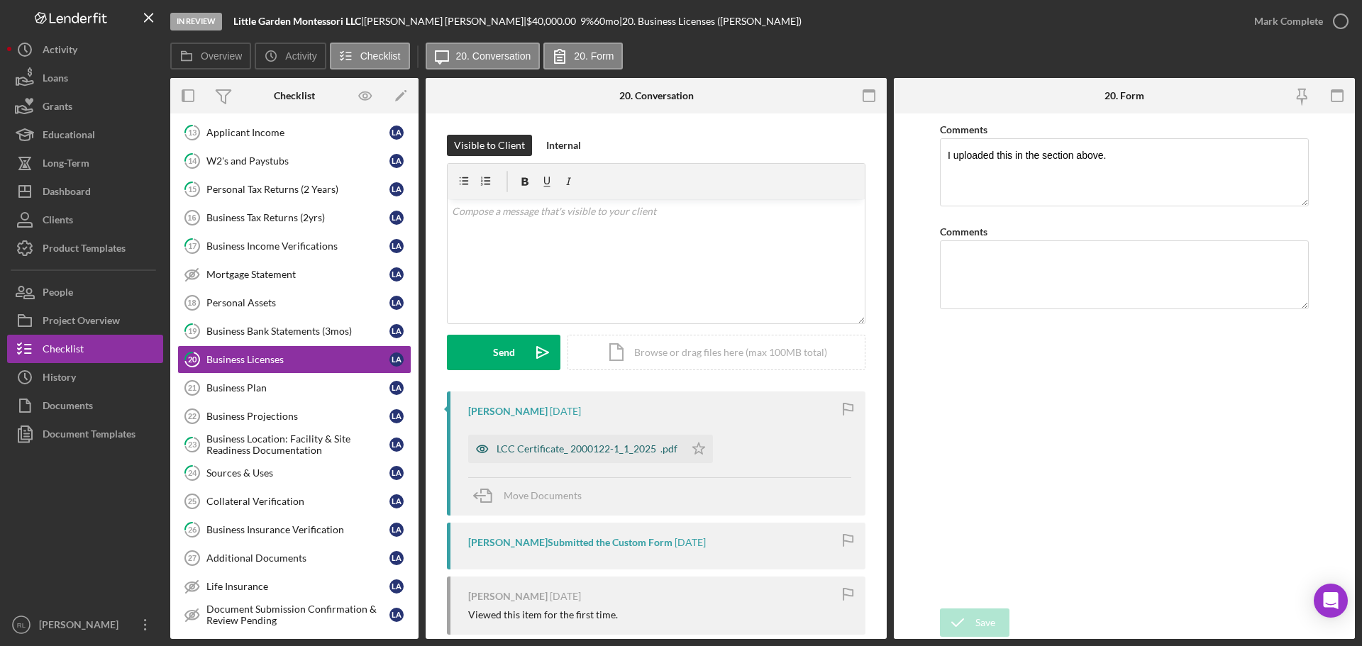
click at [603, 453] on div "LCC Certificate_ 2000122-1_1_2025 .pdf" at bounding box center [587, 448] width 181 height 11
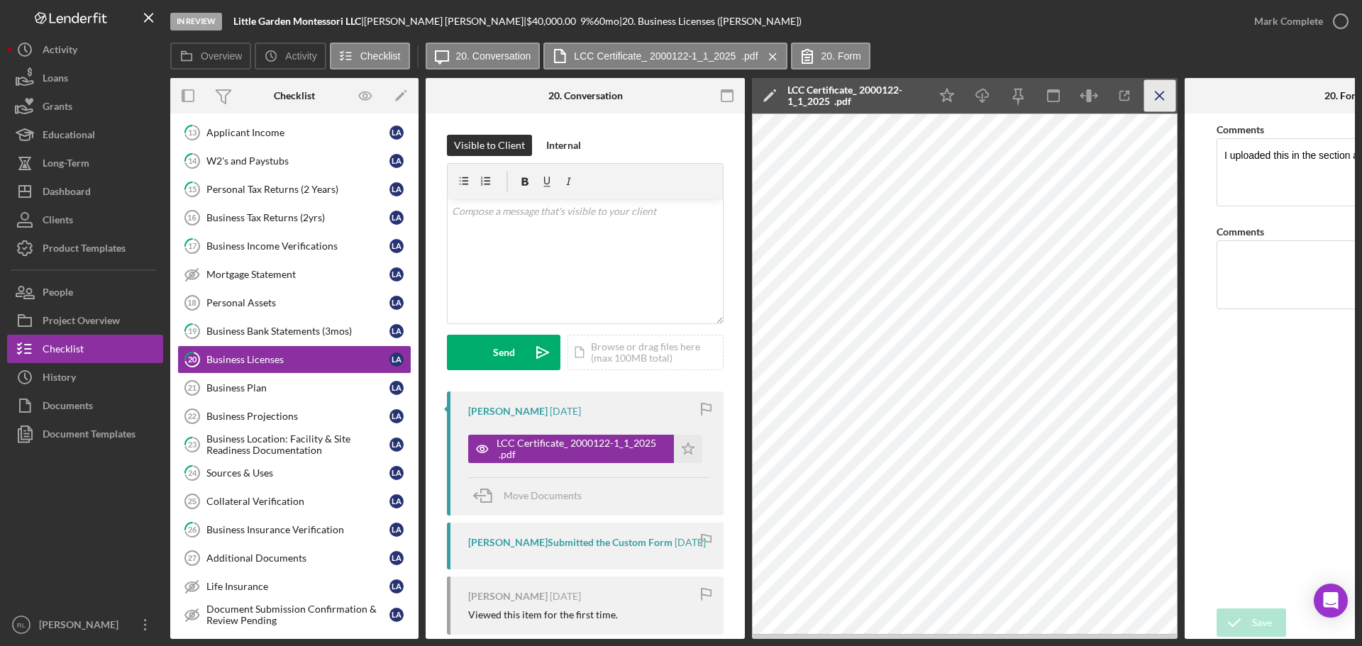
click at [1155, 101] on icon "Icon/Menu Close" at bounding box center [1160, 96] width 32 height 32
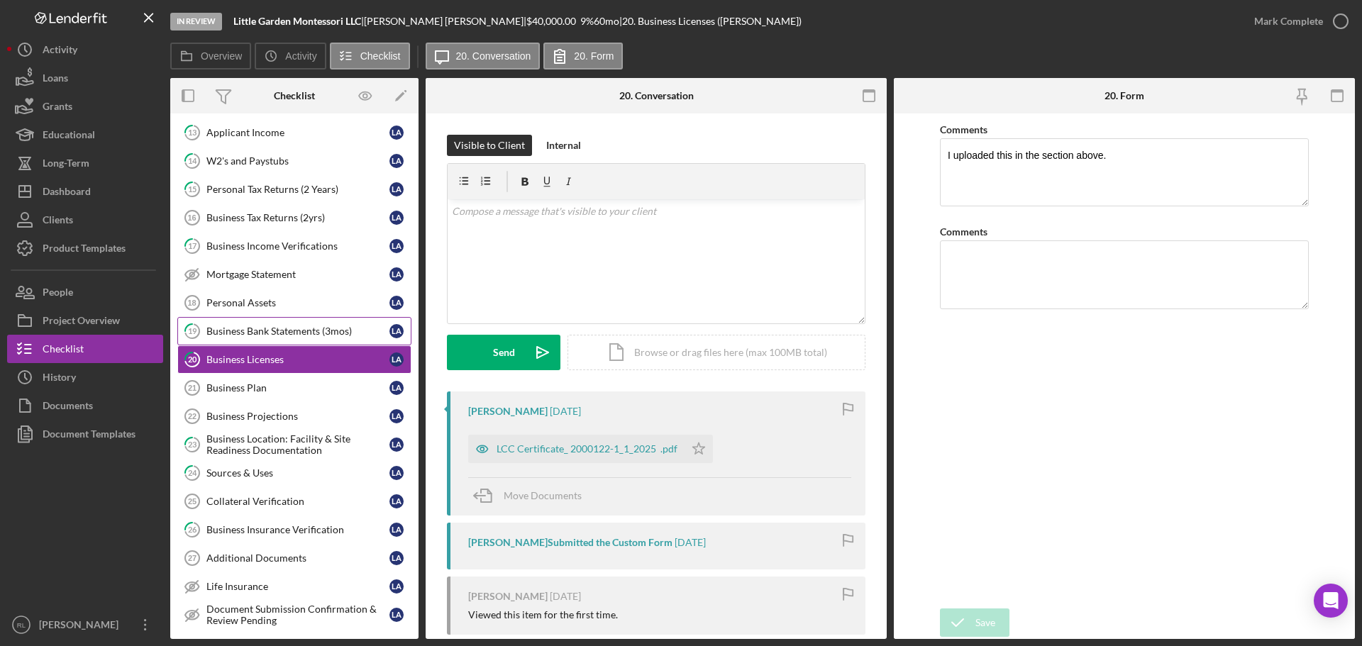
click at [263, 338] on link "19 Business Bank Statements (3mos) L A" at bounding box center [294, 331] width 234 height 28
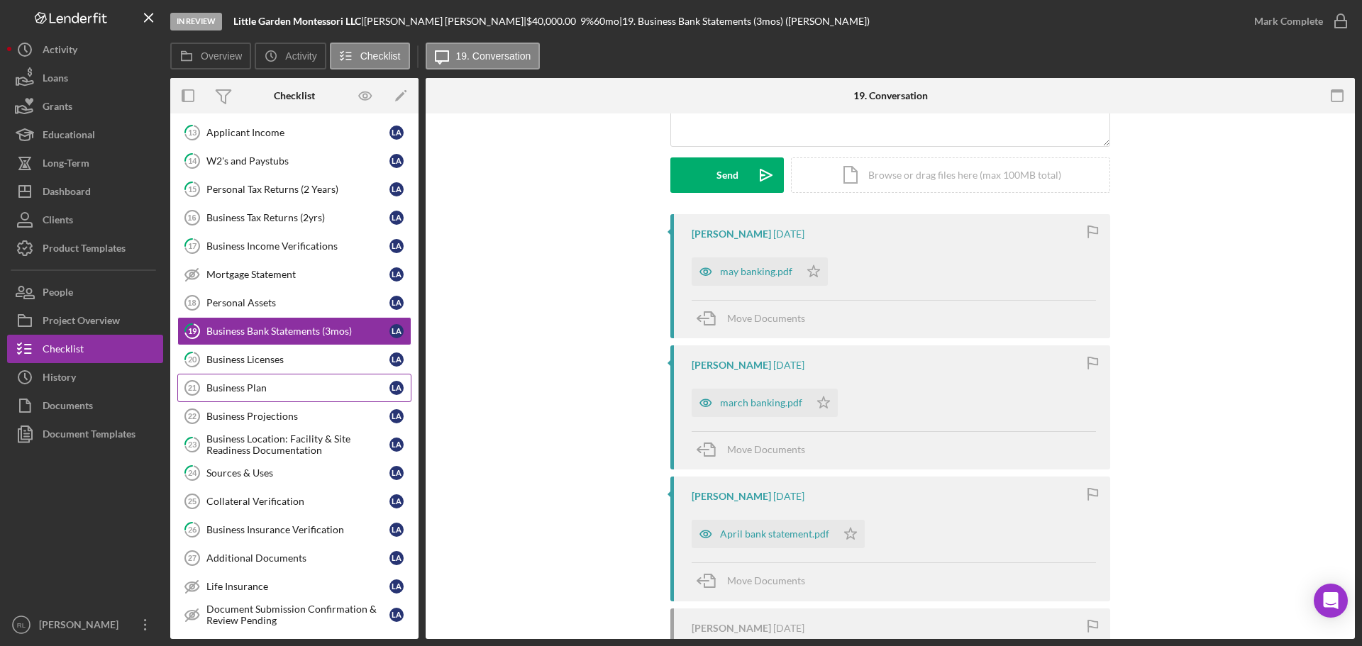
scroll to position [170, 0]
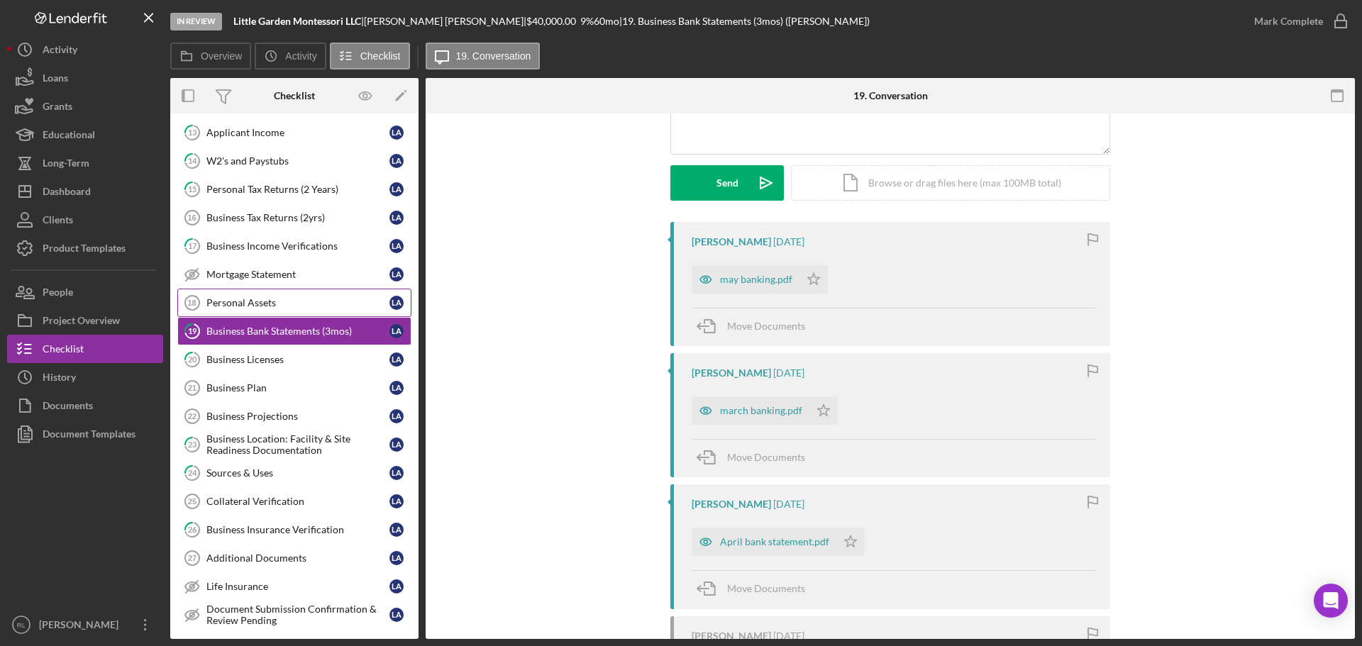
click at [237, 293] on link "Personal Assets 18 Personal Assets L A" at bounding box center [294, 303] width 234 height 28
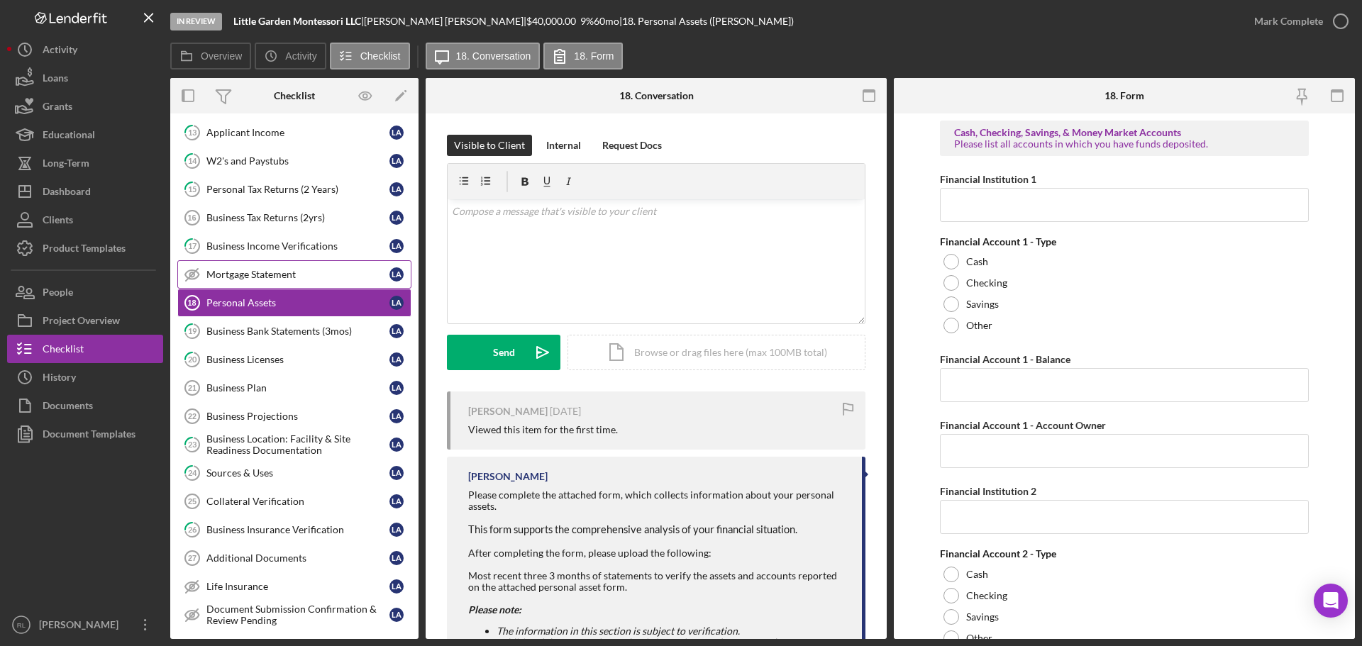
click at [255, 277] on div "Mortgage Statement" at bounding box center [297, 274] width 183 height 11
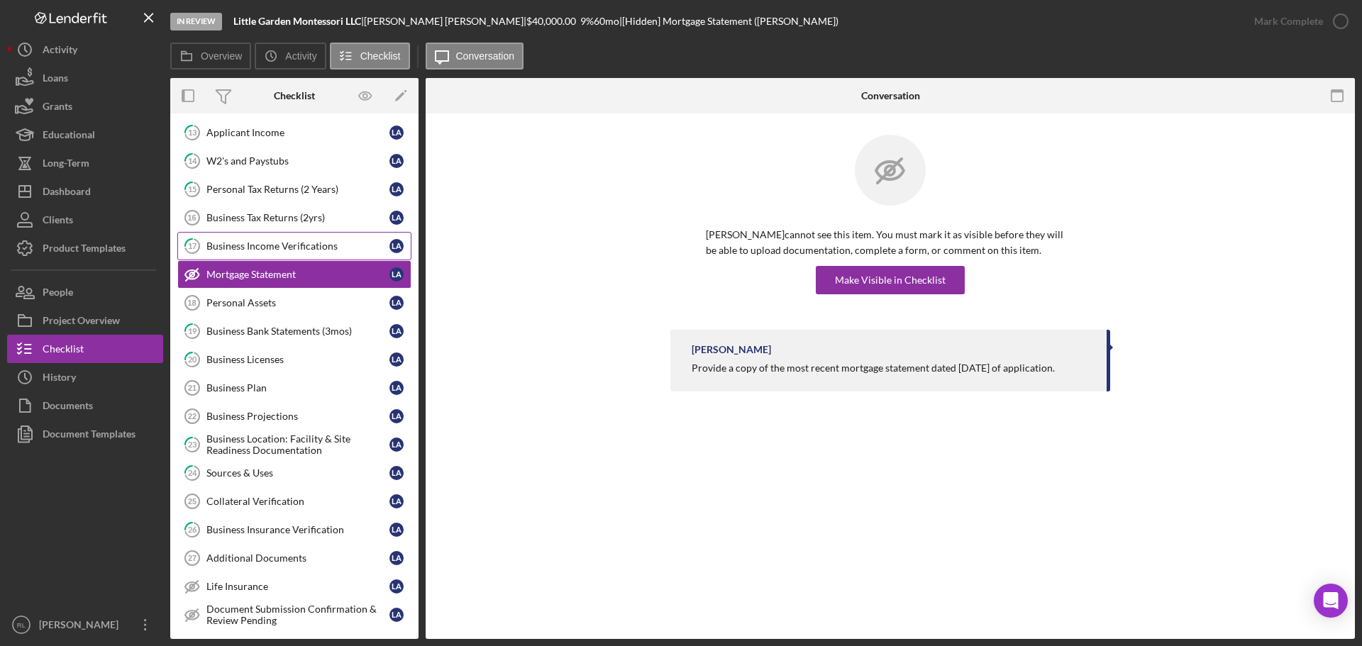
click at [267, 244] on div "Business Income Verifications" at bounding box center [297, 246] width 183 height 11
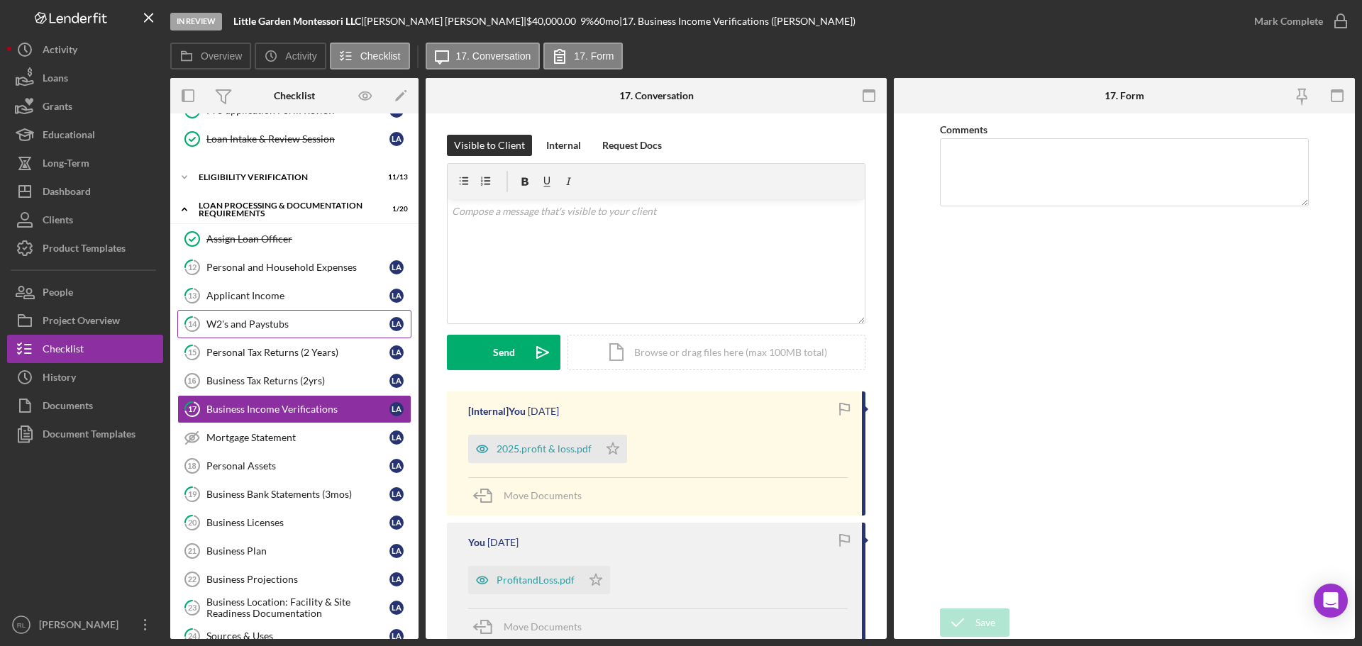
scroll to position [231, 0]
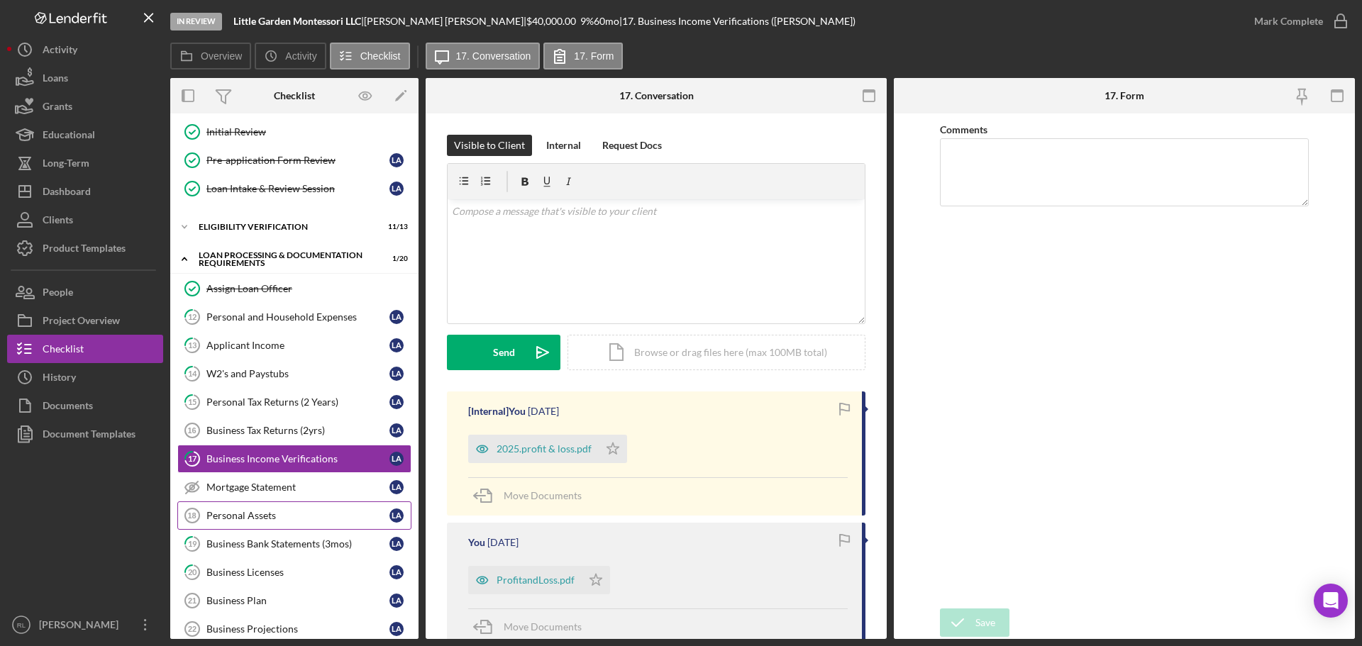
click at [264, 512] on div "Personal Assets" at bounding box center [297, 515] width 183 height 11
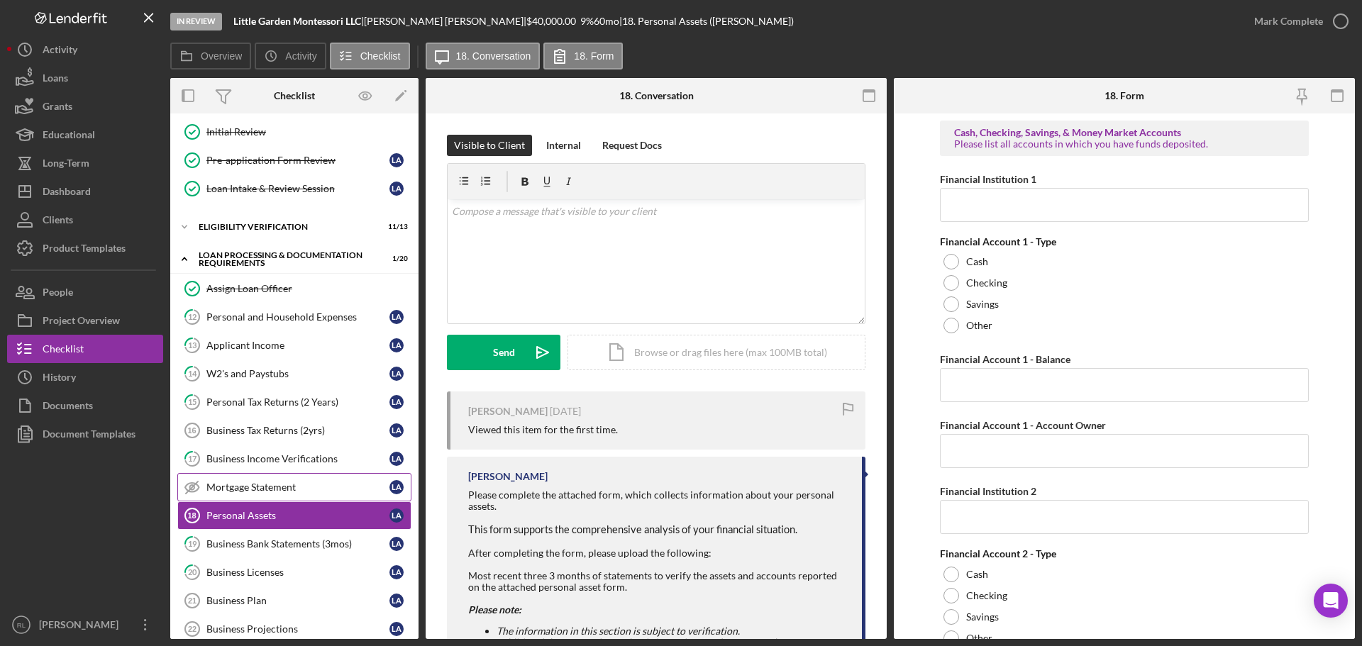
click at [227, 482] on div "Mortgage Statement" at bounding box center [297, 487] width 183 height 11
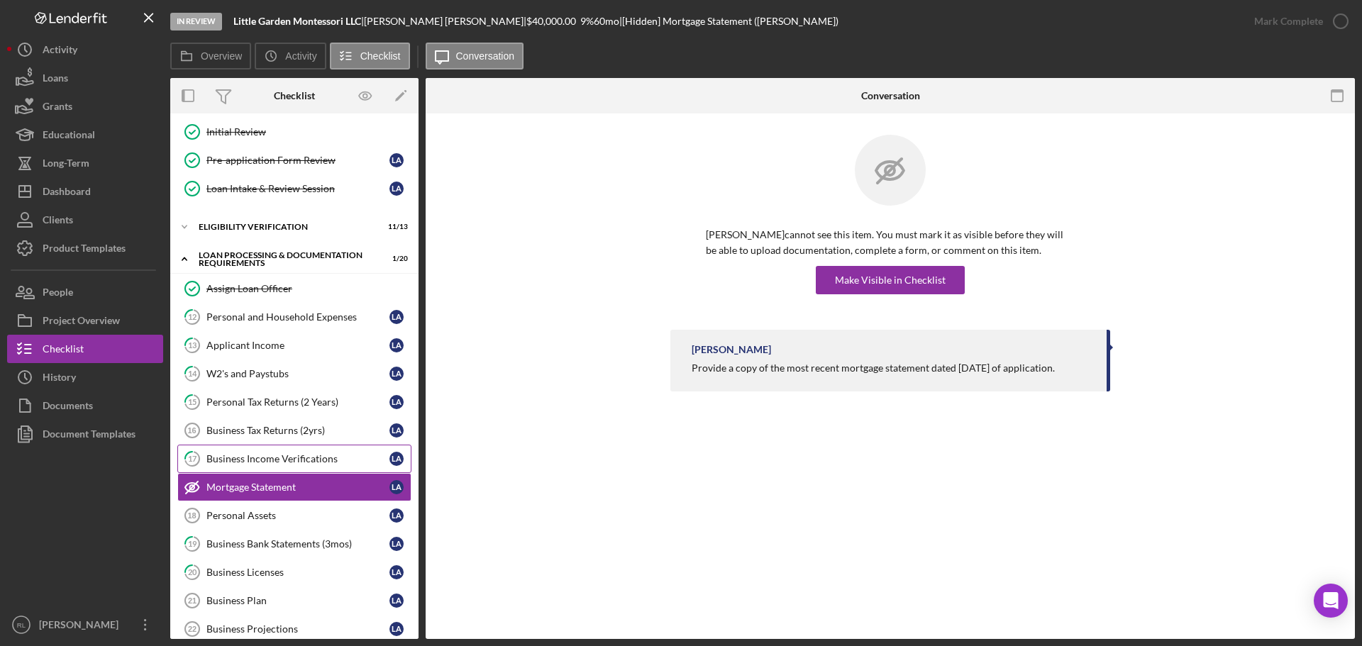
click at [280, 448] on link "17 Business Income Verifications L A" at bounding box center [294, 459] width 234 height 28
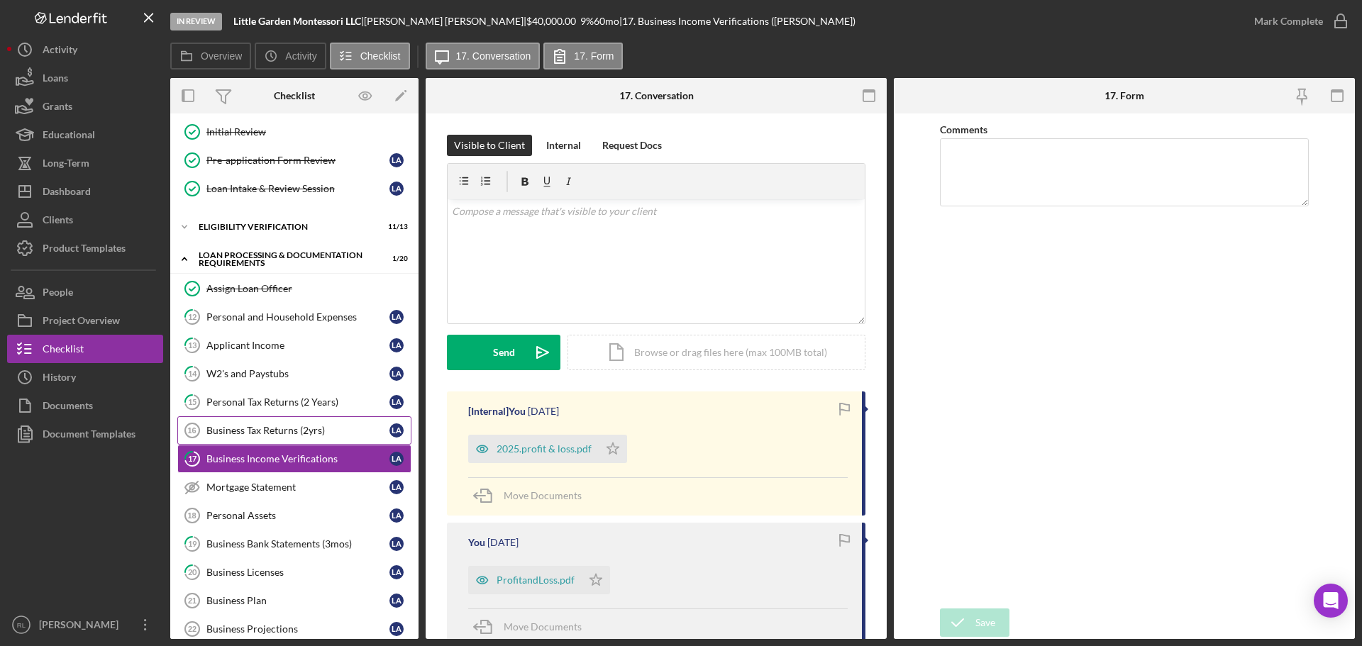
click at [286, 425] on div "Business Tax Returns (2yrs)" at bounding box center [297, 430] width 183 height 11
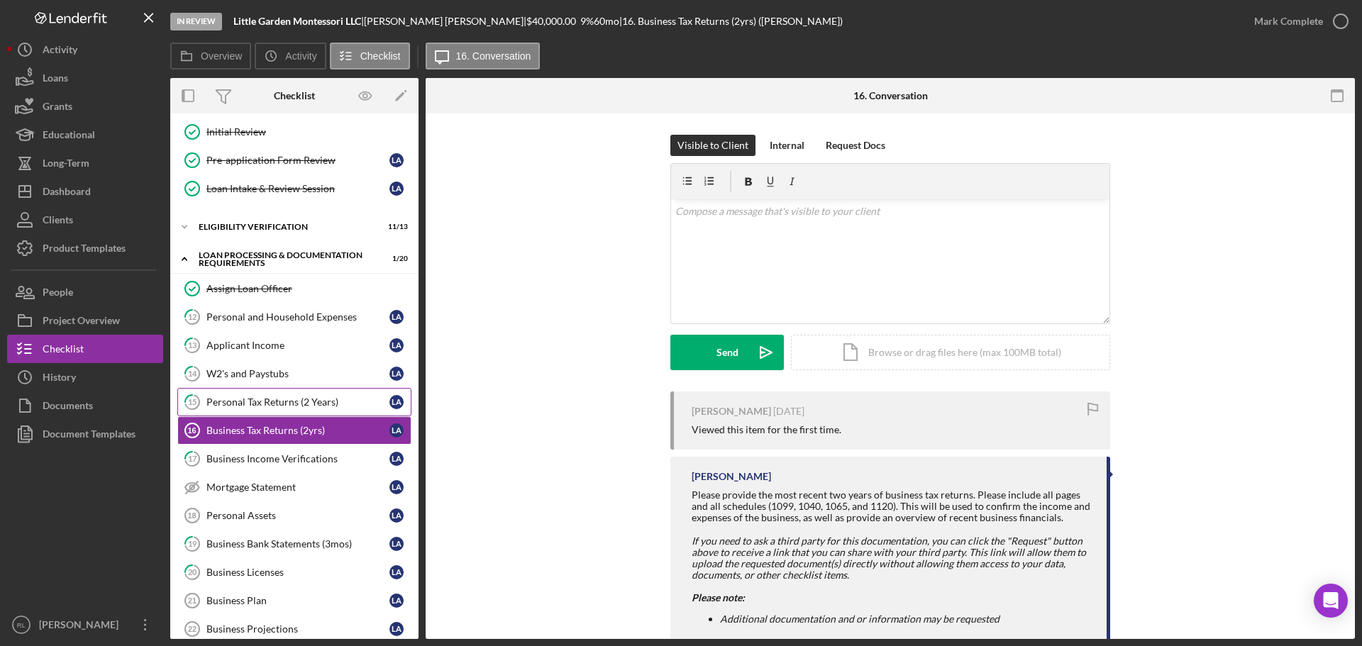
click at [294, 408] on div "Personal Tax Returns (2 Years)" at bounding box center [297, 402] width 183 height 11
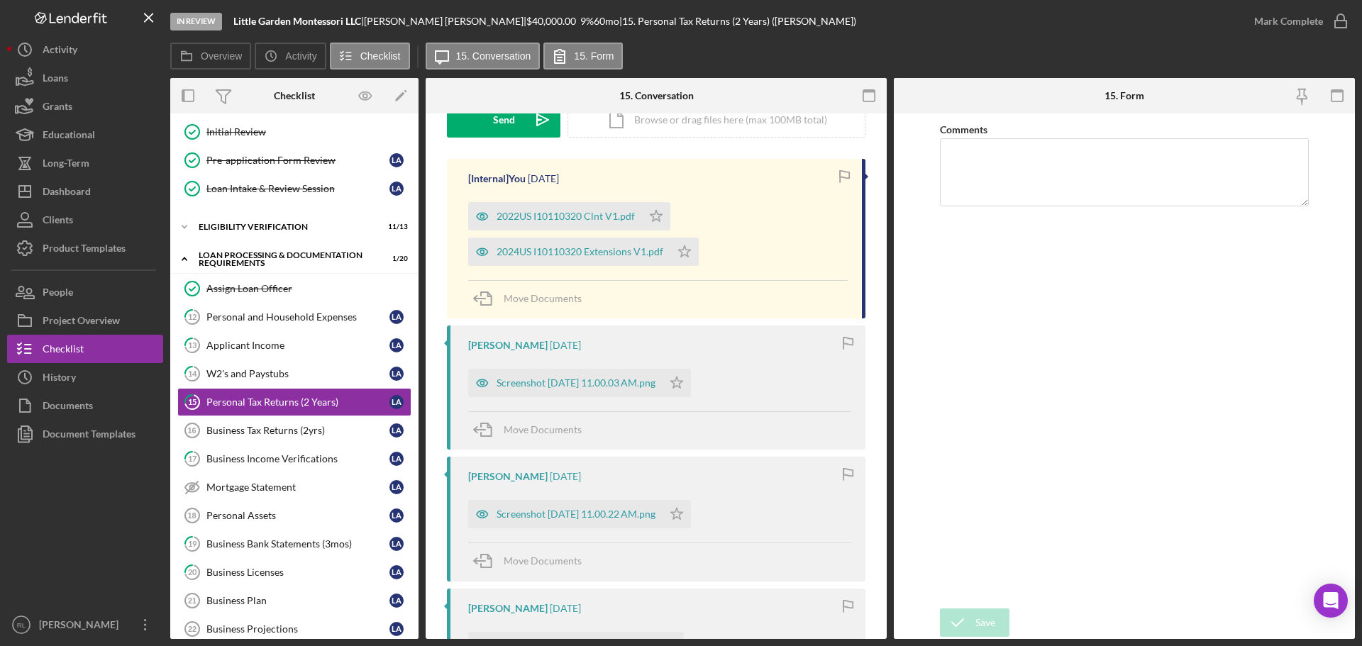
scroll to position [284, 0]
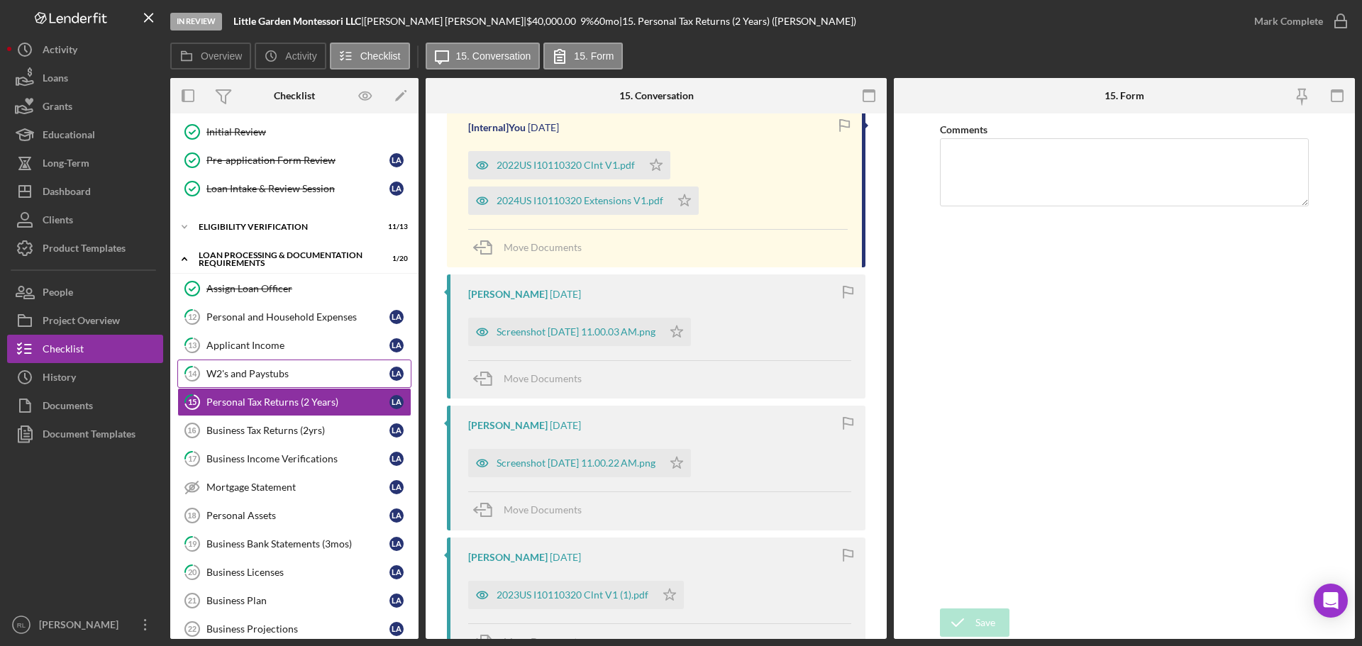
click at [280, 382] on link "14 W2's and Paystubs L A" at bounding box center [294, 374] width 234 height 28
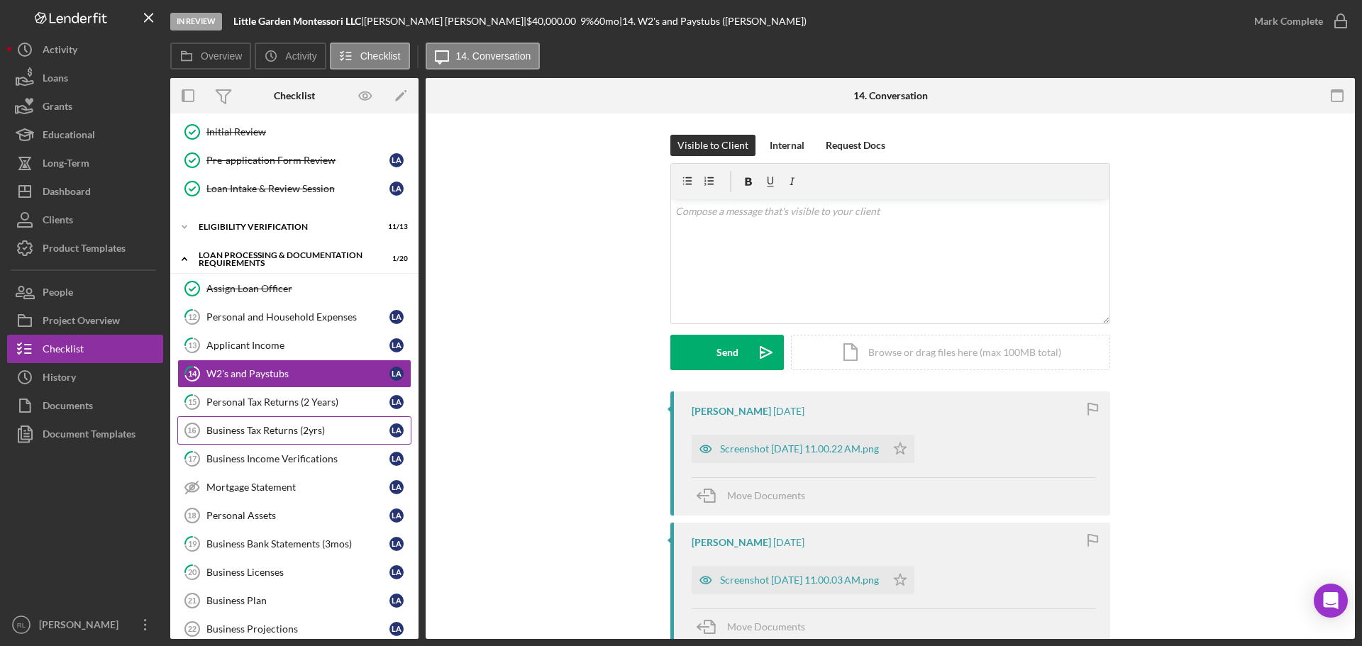
click at [283, 438] on link "Business Tax Returns (2yrs) 16 Business Tax Returns (2yrs) L A" at bounding box center [294, 430] width 234 height 28
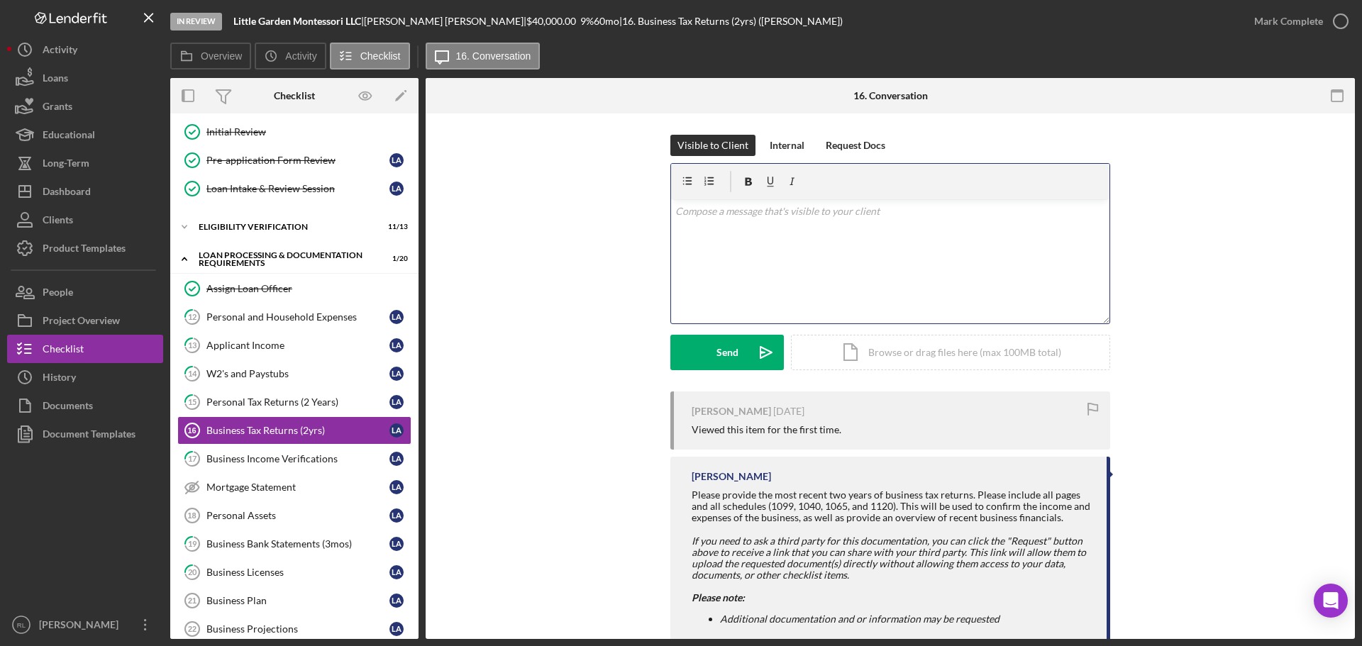
click at [734, 283] on div "v Color teal Color pink Remove color Add row above Add row below Add column bef…" at bounding box center [890, 261] width 438 height 124
click at [721, 362] on div "Send" at bounding box center [728, 352] width 22 height 35
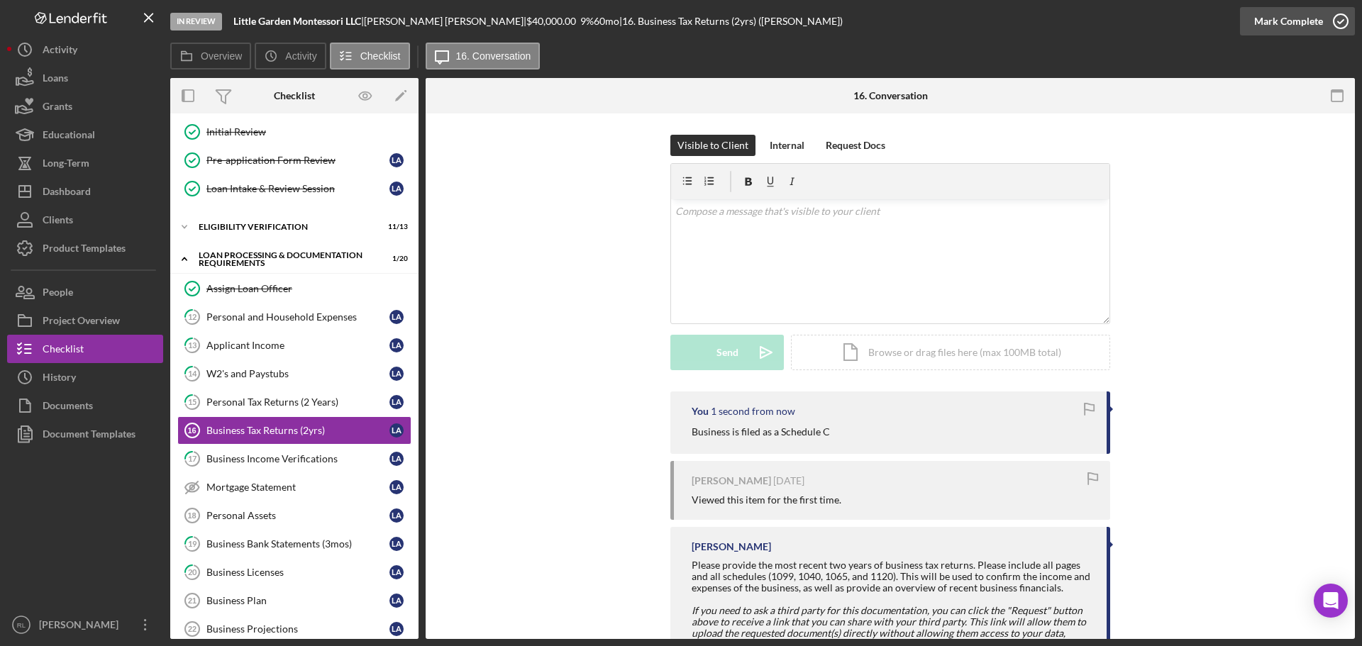
click at [1299, 19] on div "Mark Complete" at bounding box center [1288, 21] width 69 height 28
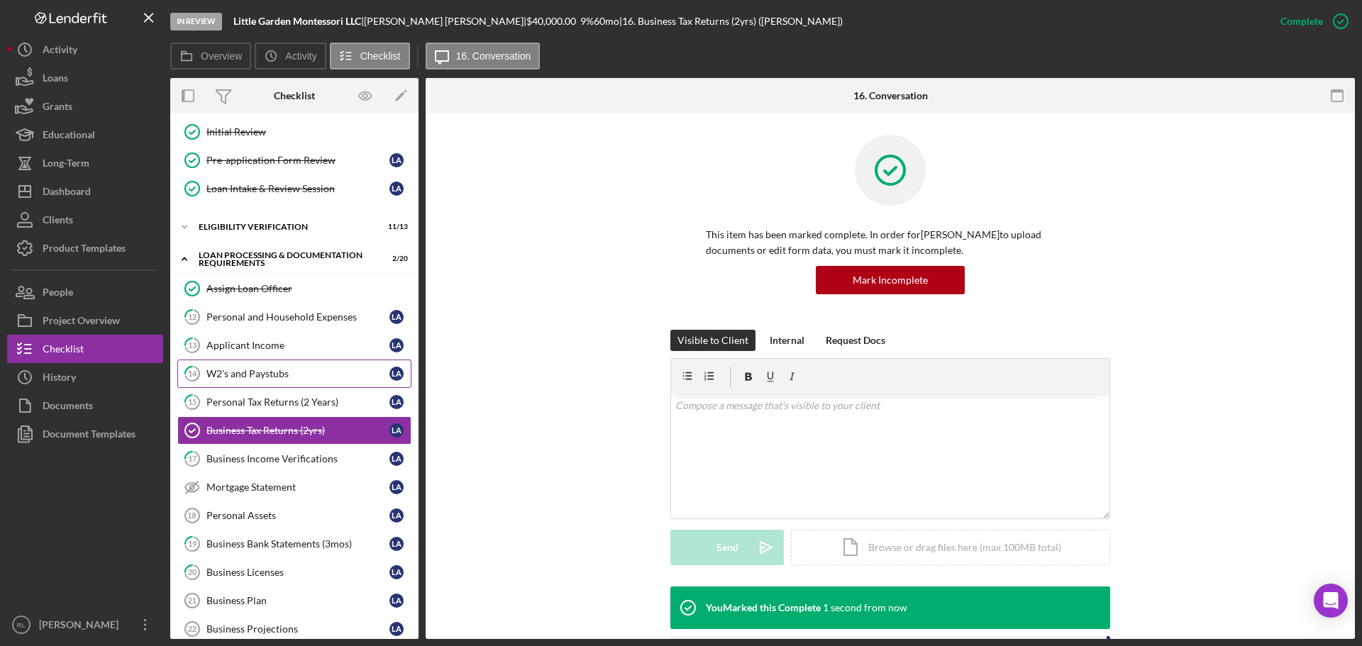
click at [263, 380] on div "W2's and Paystubs" at bounding box center [297, 373] width 183 height 11
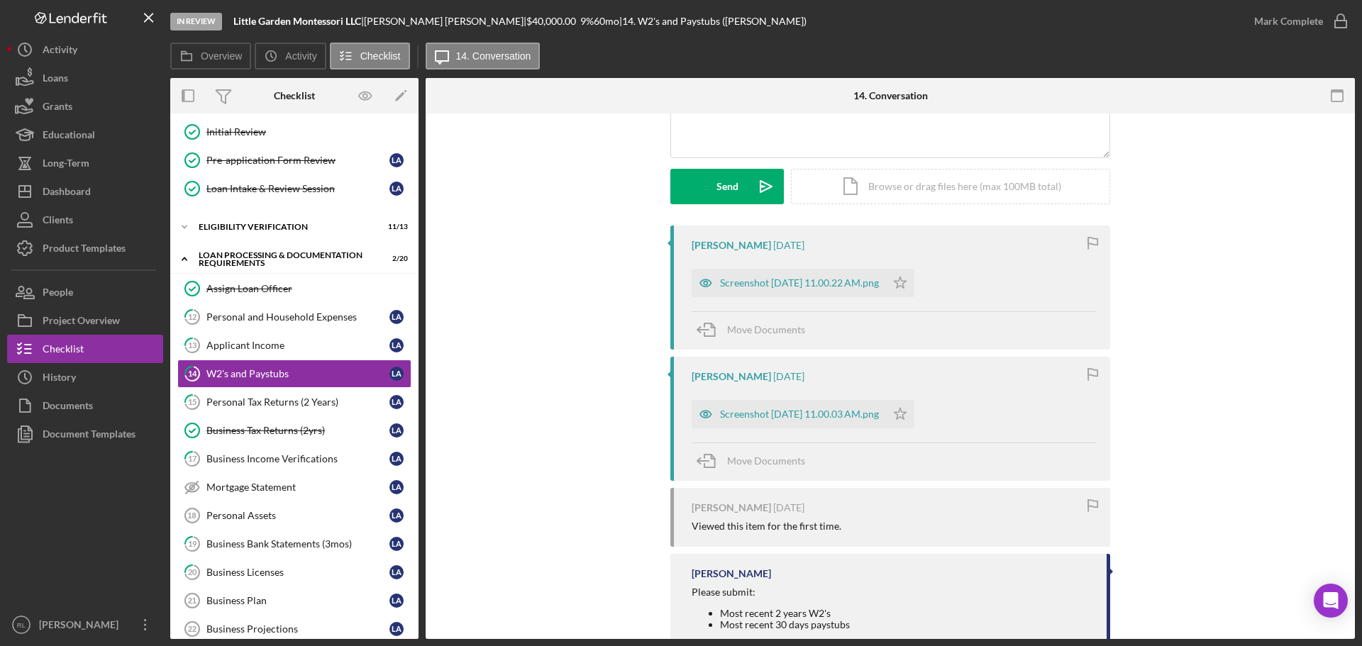
scroll to position [213, 0]
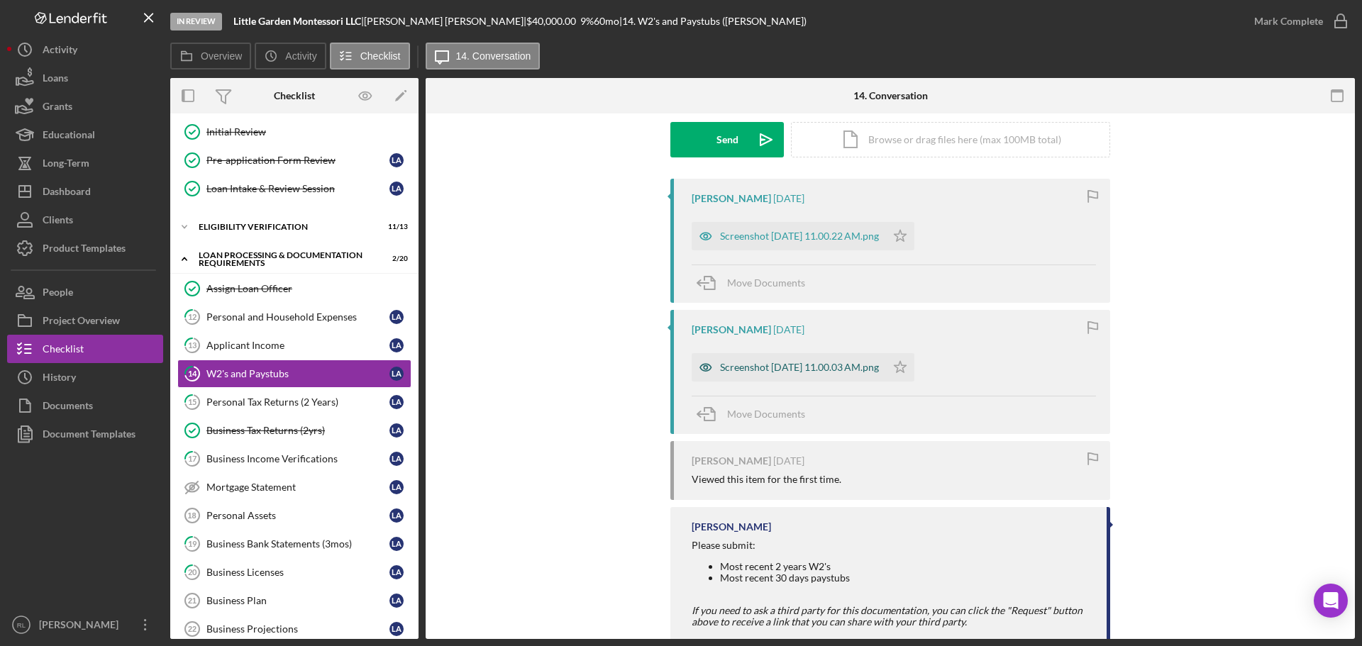
click at [811, 368] on div "Screenshot 2025-06-13 at 11.00.03 AM.png" at bounding box center [799, 367] width 159 height 11
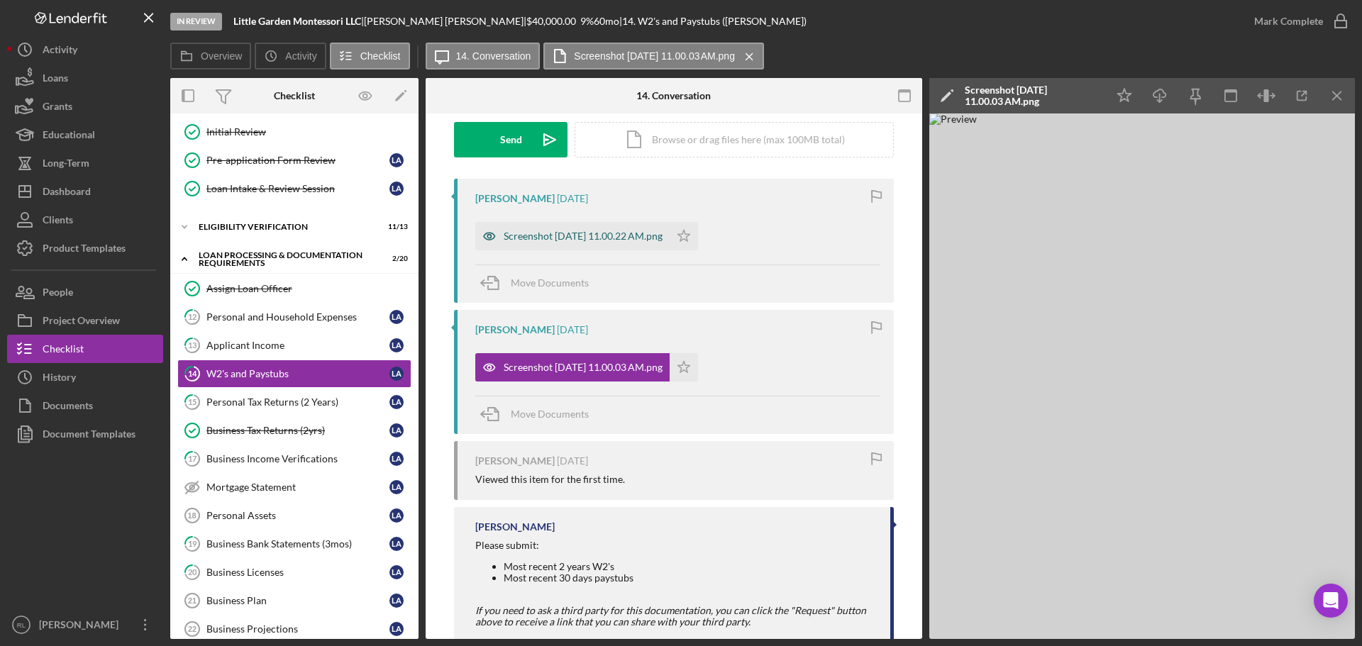
click at [621, 228] on div "Screenshot 2025-06-13 at 11.00.22 AM.png" at bounding box center [572, 236] width 194 height 28
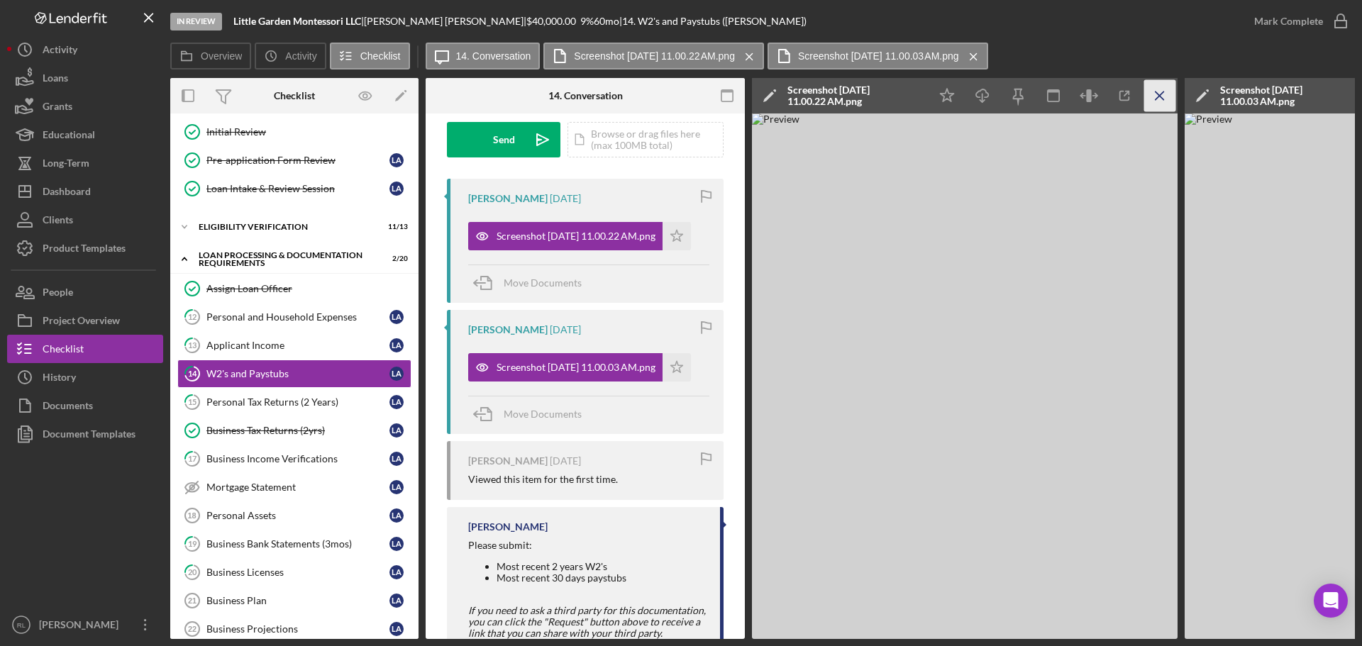
click at [1167, 89] on icon "Icon/Menu Close" at bounding box center [1160, 96] width 32 height 32
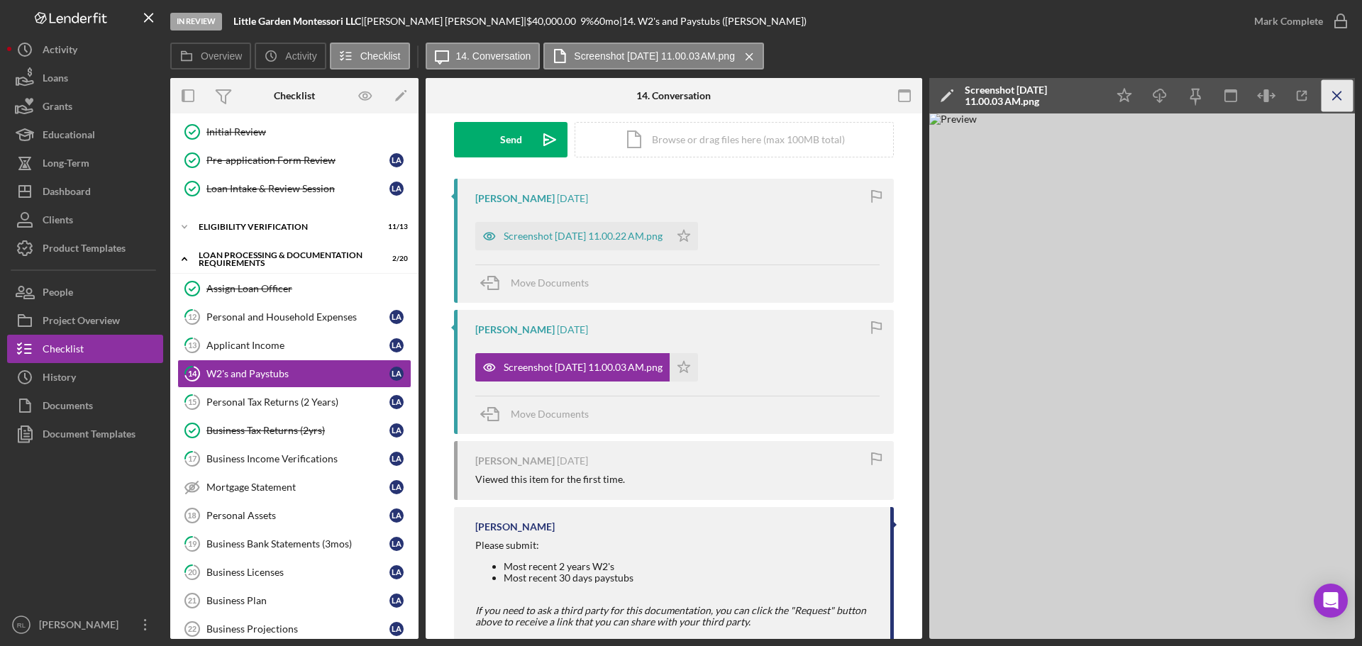
click at [1335, 93] on line "button" at bounding box center [1337, 96] width 8 height 8
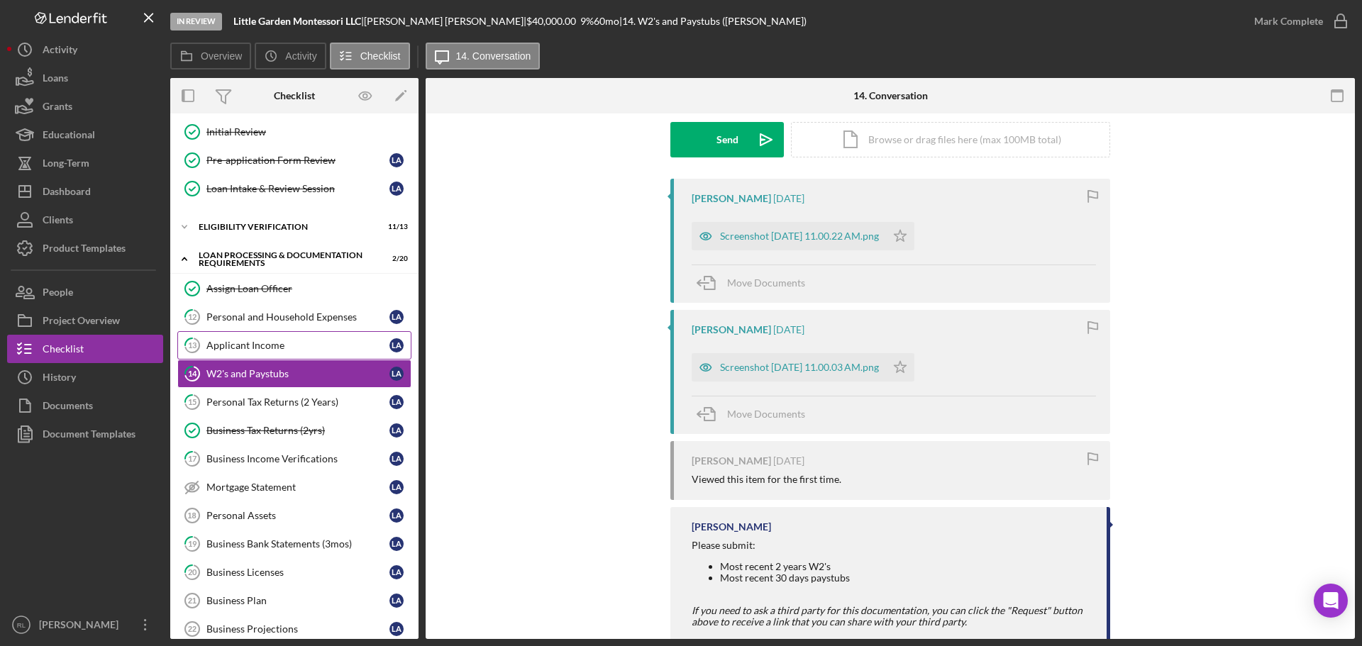
click at [284, 348] on div "Applicant Income" at bounding box center [297, 345] width 183 height 11
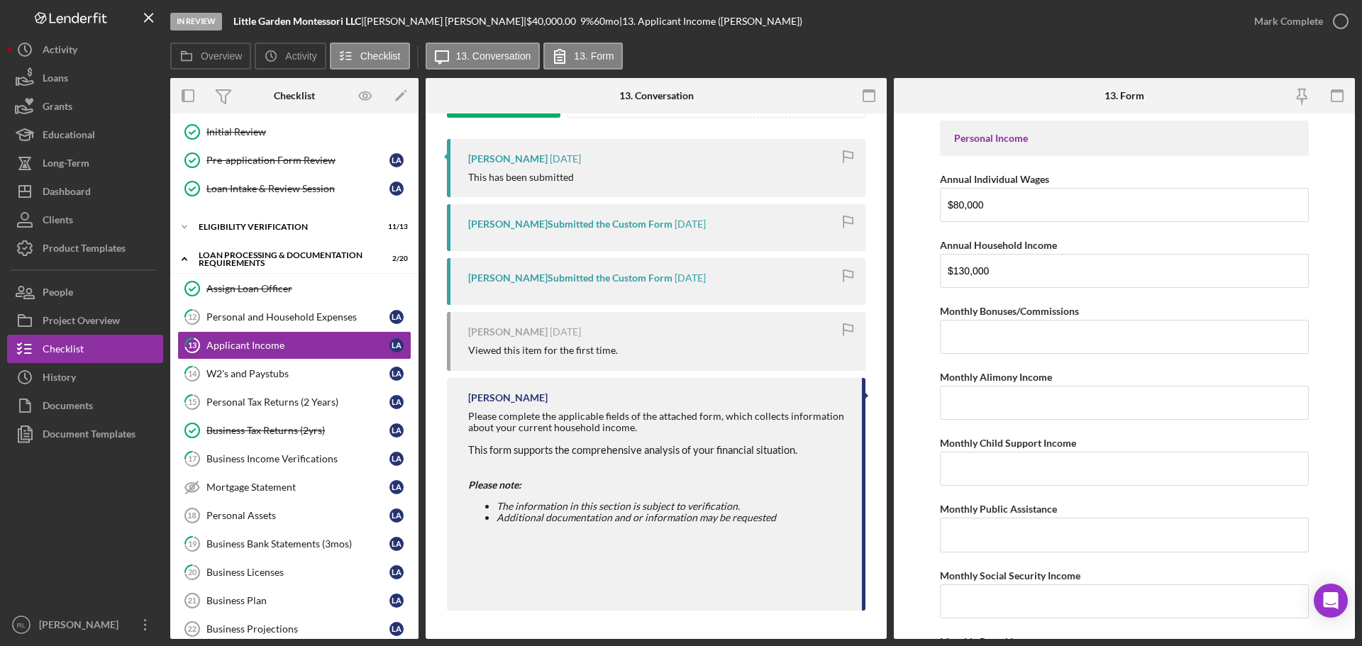
drag, startPoint x: 920, startPoint y: 366, endPoint x: 763, endPoint y: 204, distance: 225.8
click at [289, 310] on link "12 Personal and Household Expenses L A" at bounding box center [294, 317] width 234 height 28
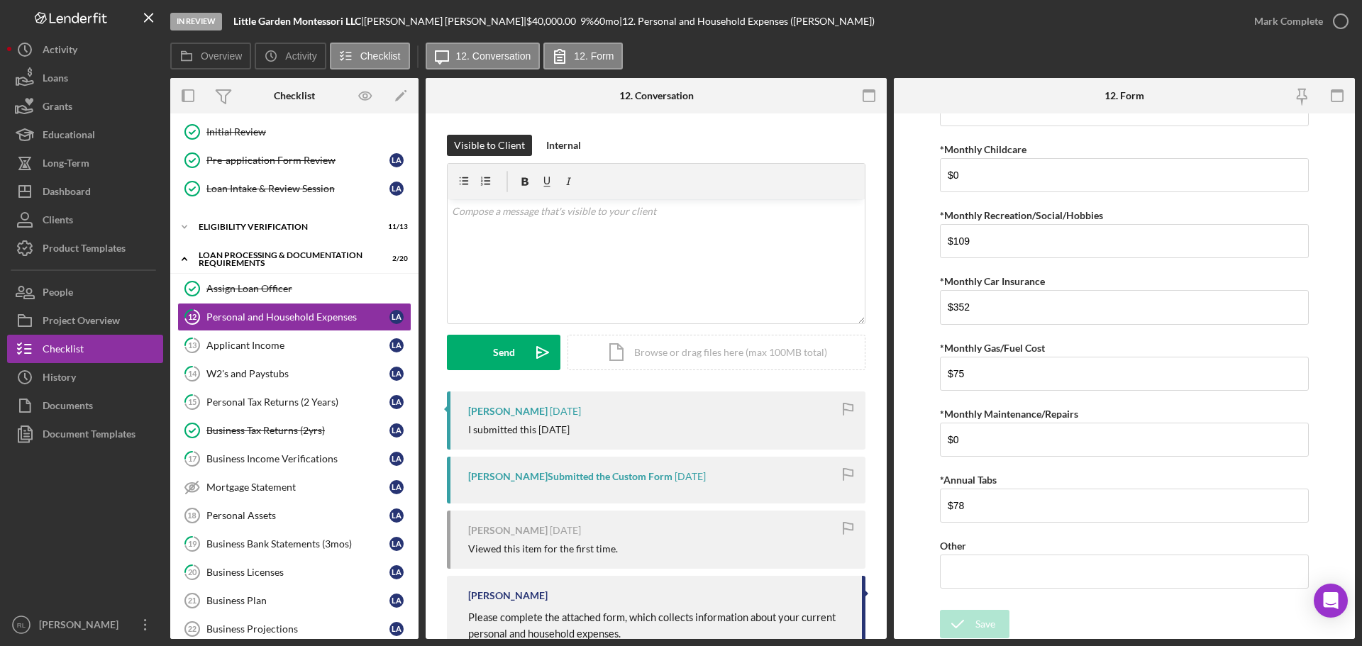
scroll to position [840, 0]
click at [1296, 27] on div "Mark Complete" at bounding box center [1288, 21] width 69 height 28
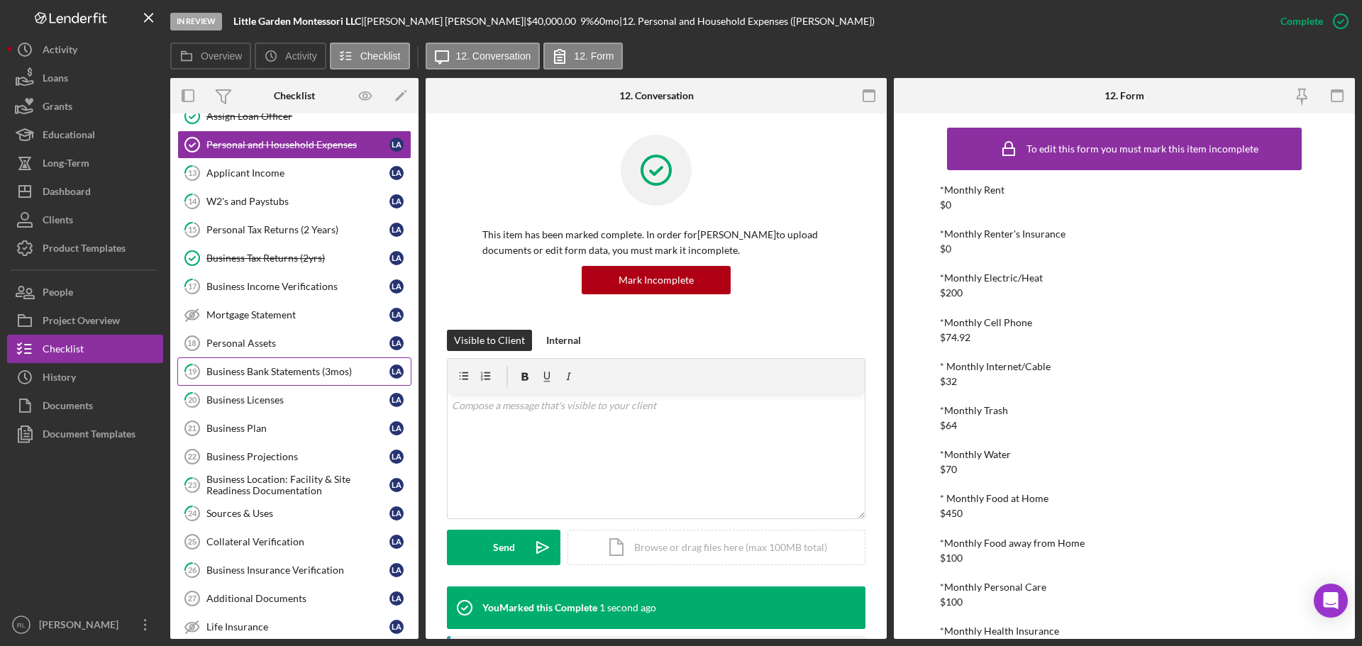
scroll to position [380, 0]
